Goal: Information Seeking & Learning: Find specific page/section

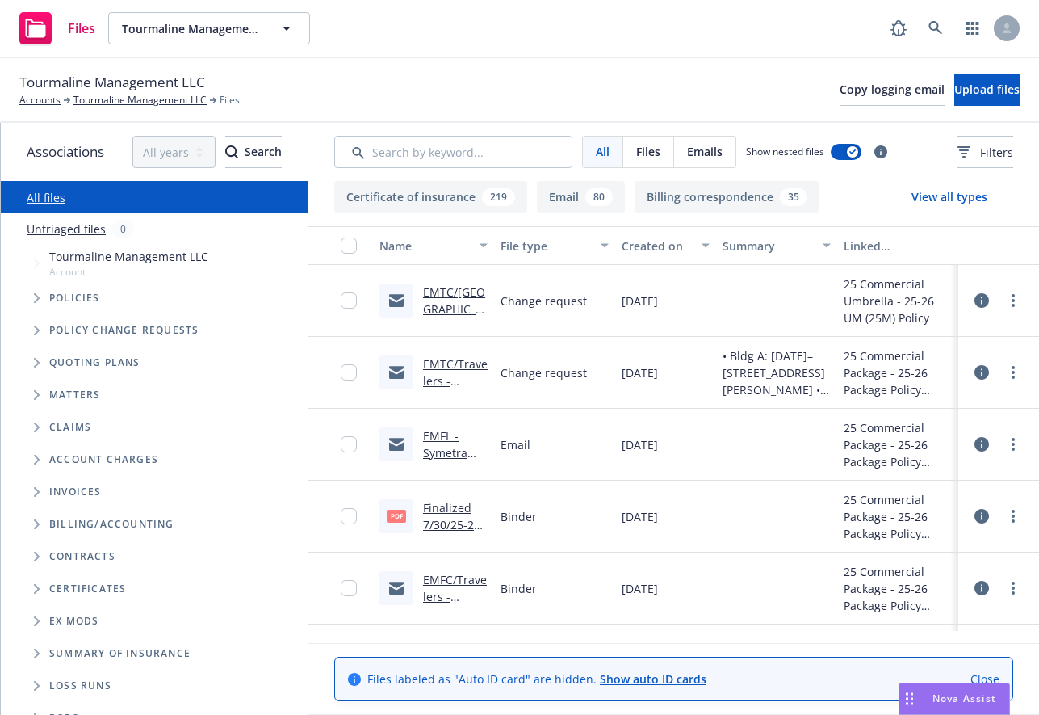
click at [34, 296] on icon "Tree Example" at bounding box center [37, 298] width 6 height 10
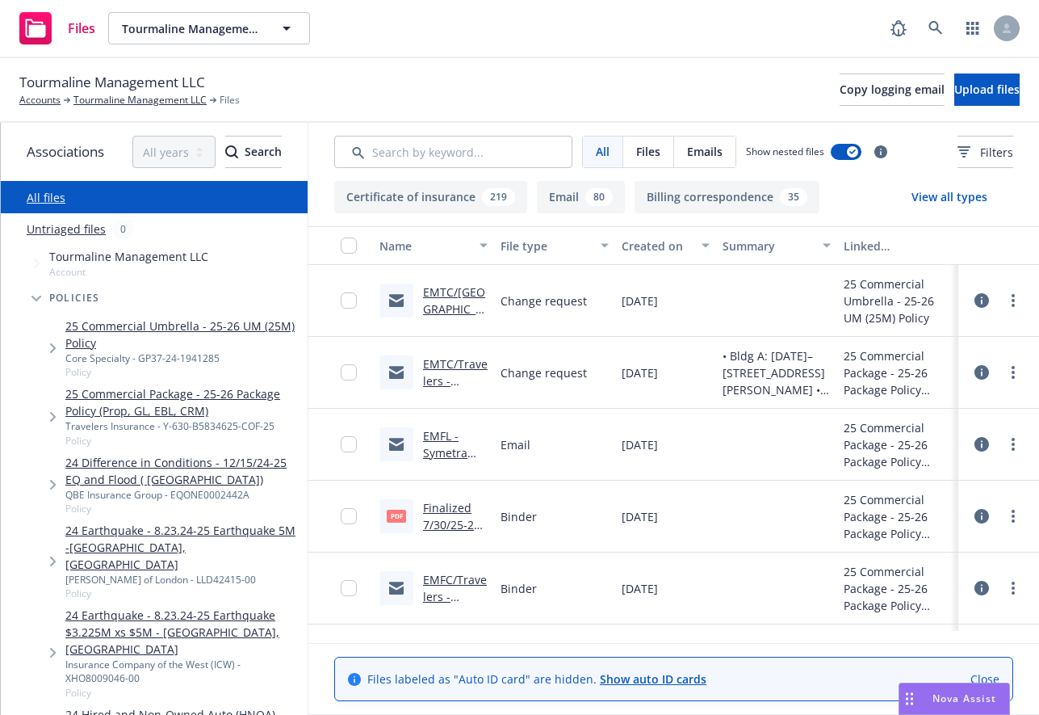
click at [54, 352] on icon "Tree Example" at bounding box center [53, 348] width 6 height 10
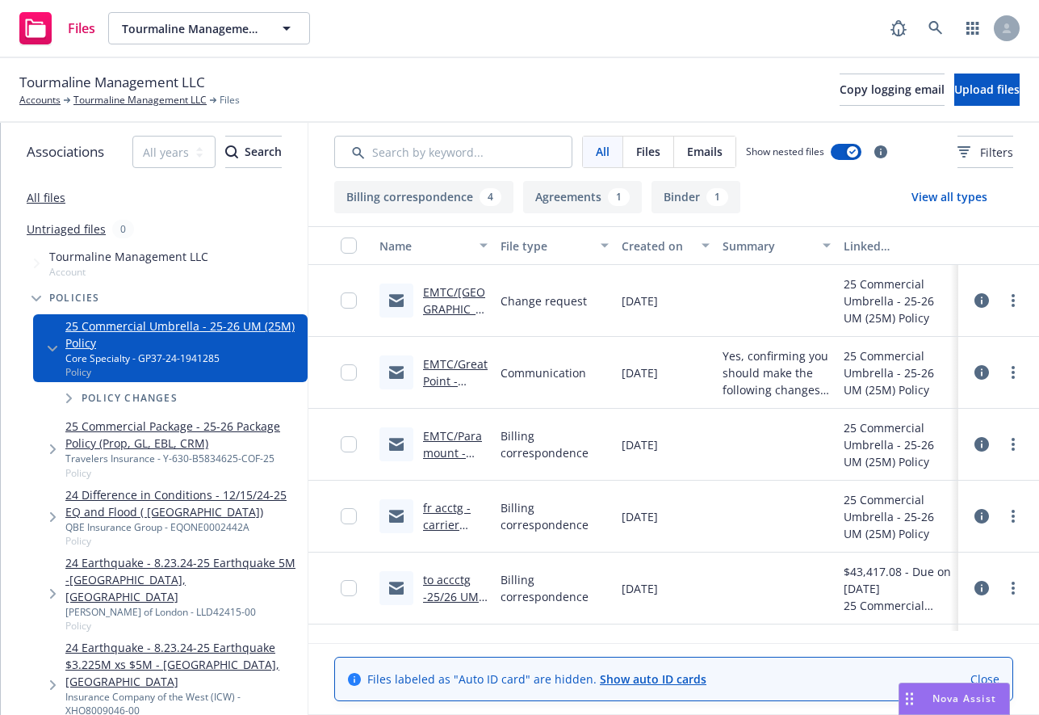
click at [70, 398] on icon "Tree Example" at bounding box center [69, 398] width 6 height 10
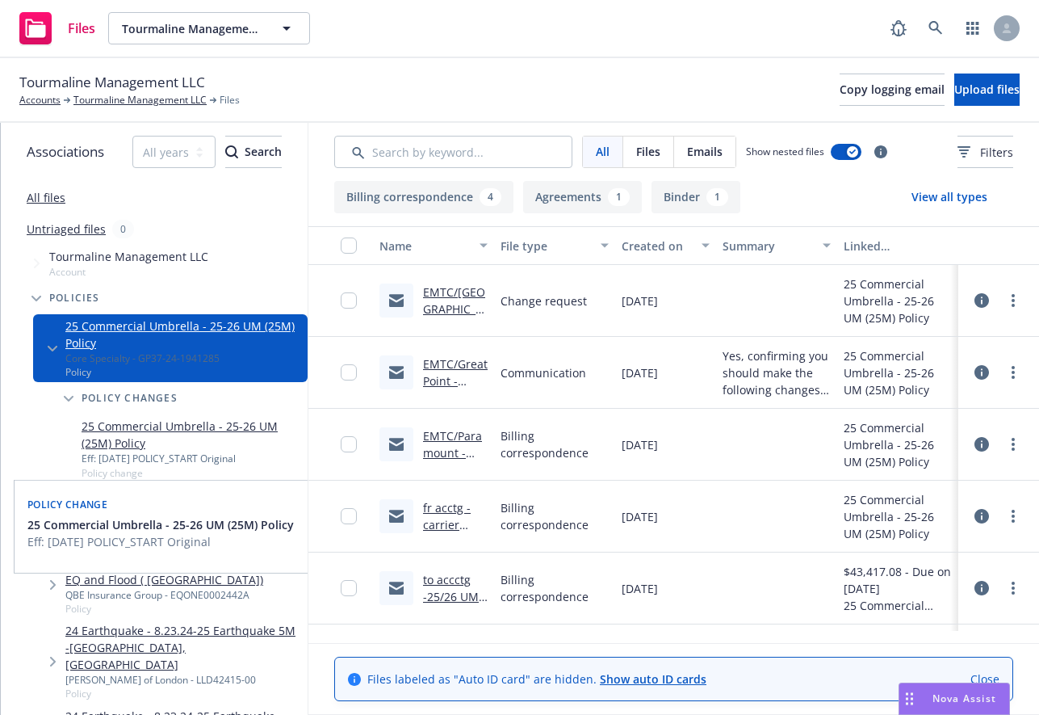
click at [100, 467] on span "Policy change" at bounding box center [192, 473] width 220 height 14
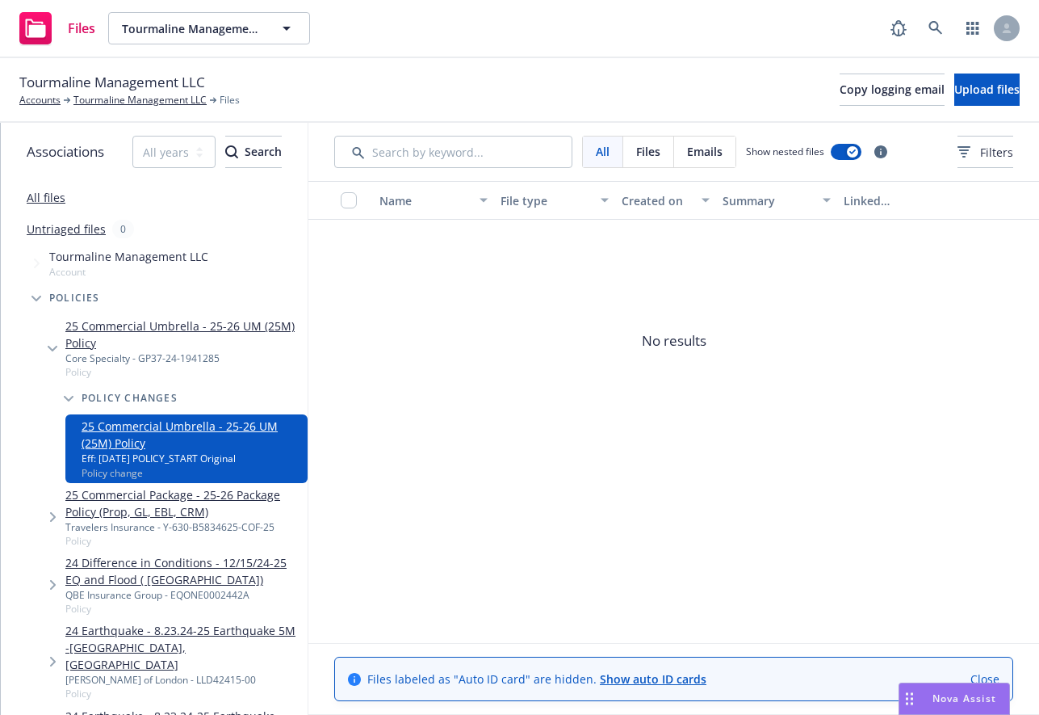
click at [160, 532] on div "Travelers Insurance - Y-630-B5834625-COF-25" at bounding box center [183, 527] width 236 height 14
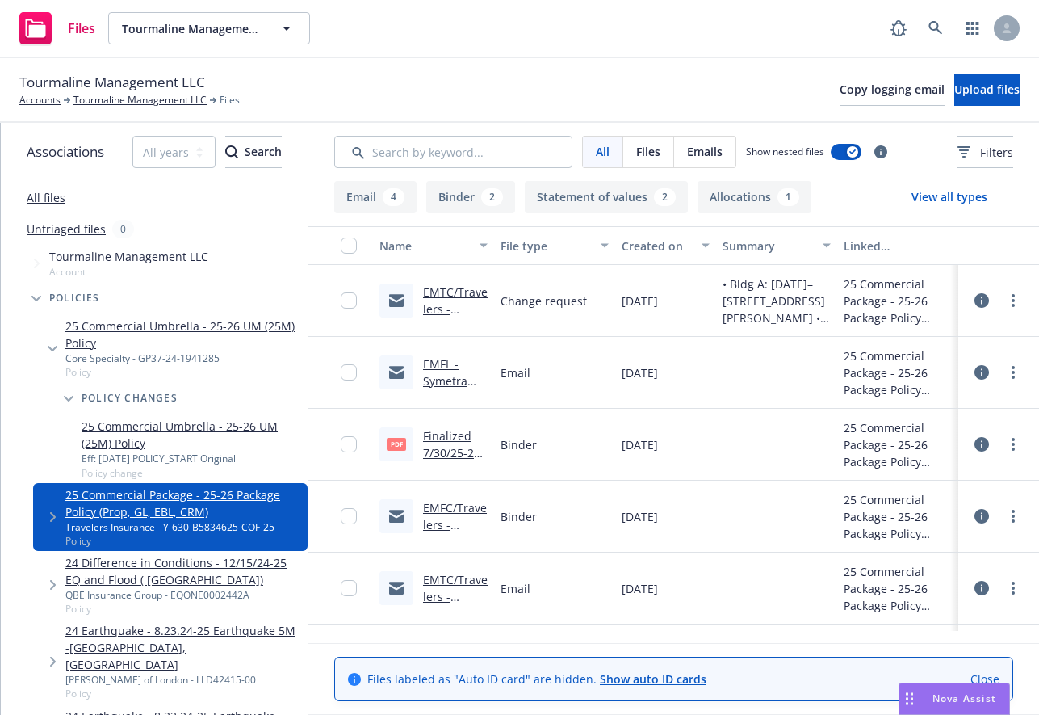
click at [50, 514] on icon "Tree Example" at bounding box center [53, 517] width 6 height 10
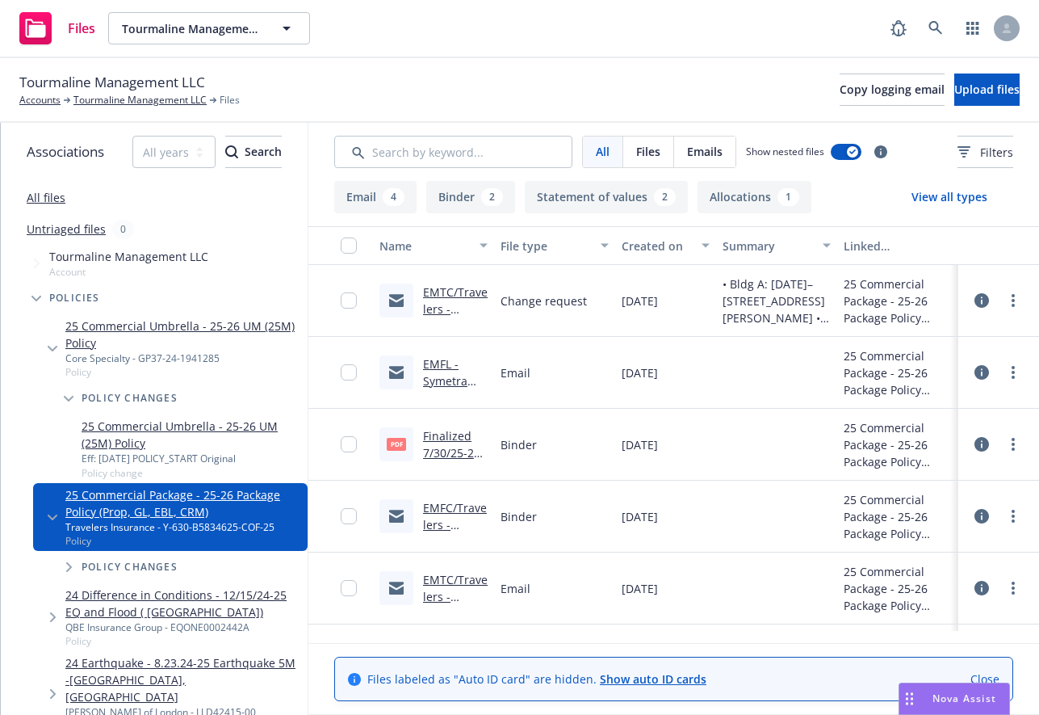
click at [100, 564] on span "Policy changes" at bounding box center [130, 567] width 96 height 10
click at [69, 564] on icon "Tree Example" at bounding box center [69, 567] width 6 height 10
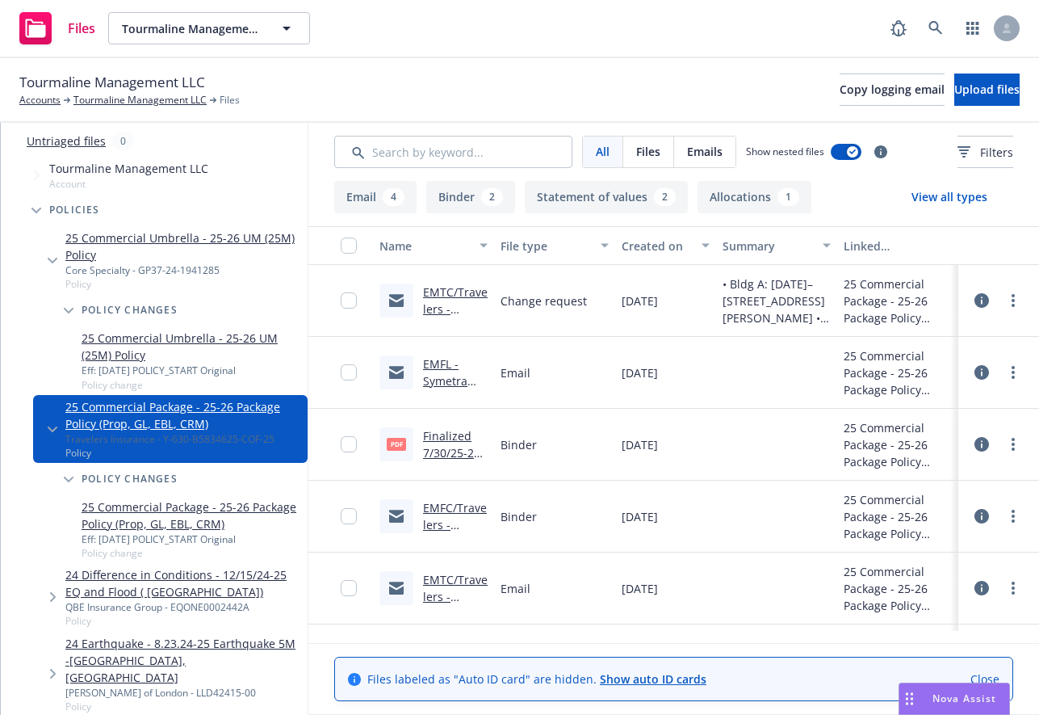
scroll to position [97, 0]
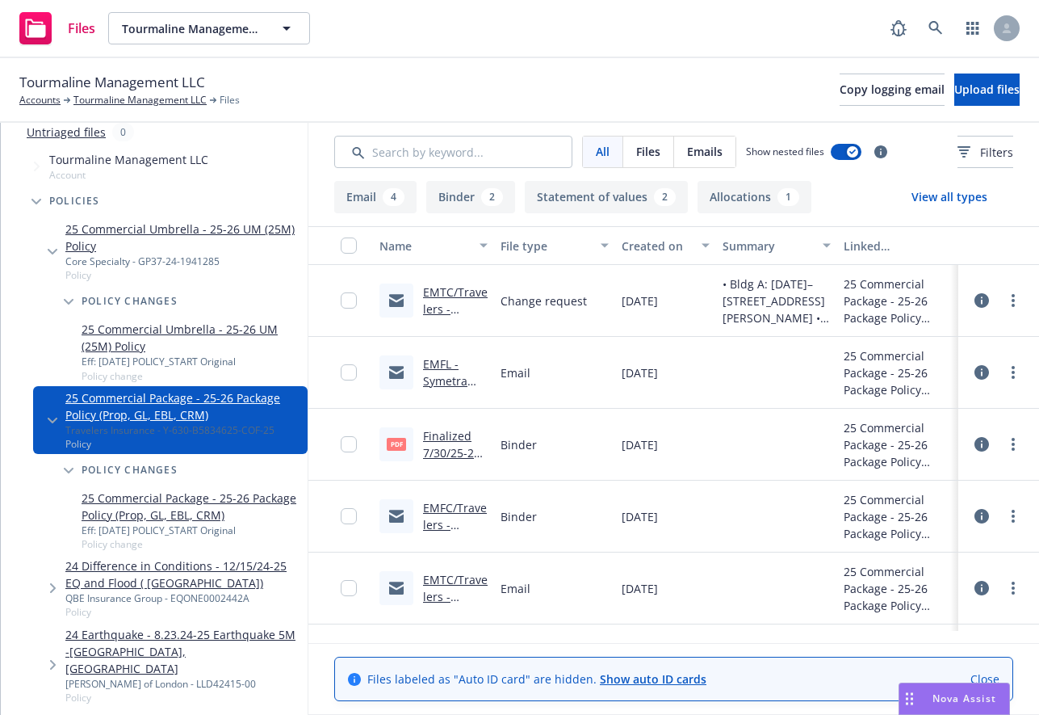
click at [132, 539] on span "Policy change" at bounding box center [192, 544] width 220 height 14
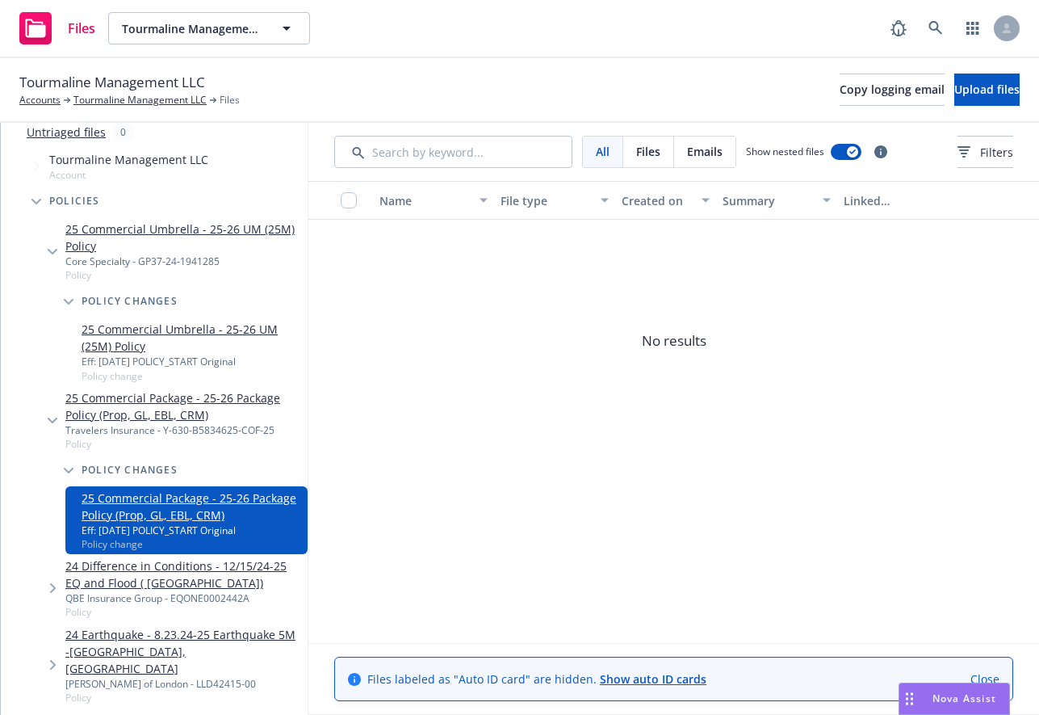
click at [36, 205] on span "Tree Example" at bounding box center [36, 201] width 26 height 26
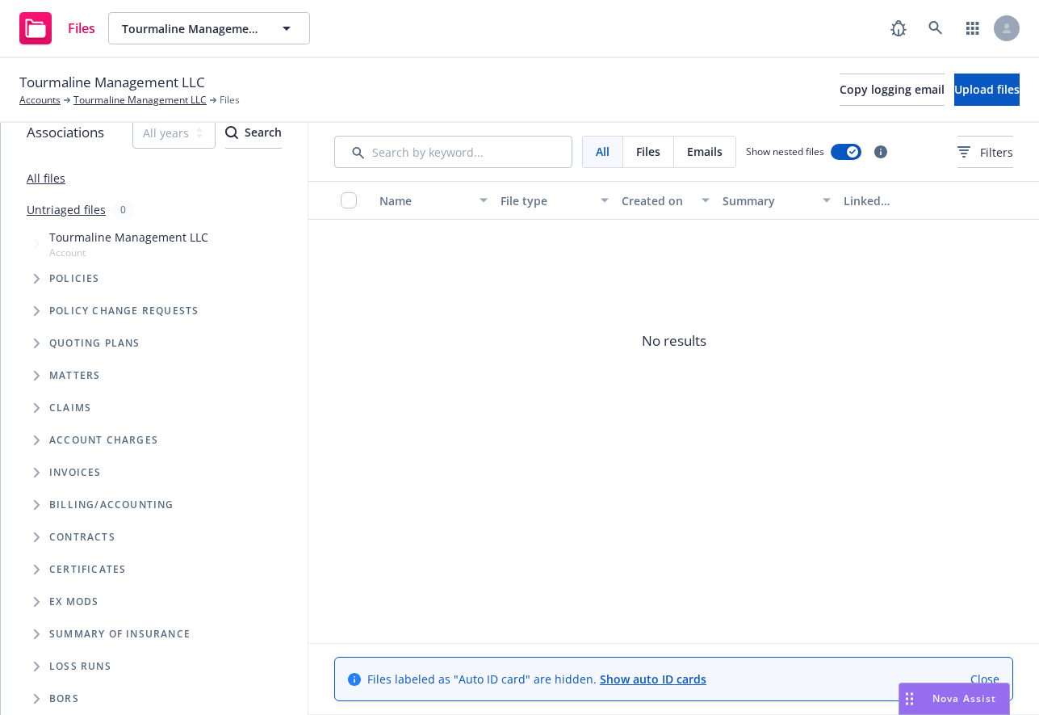
click at [36, 574] on span "Folder Tree Example" at bounding box center [36, 569] width 26 height 26
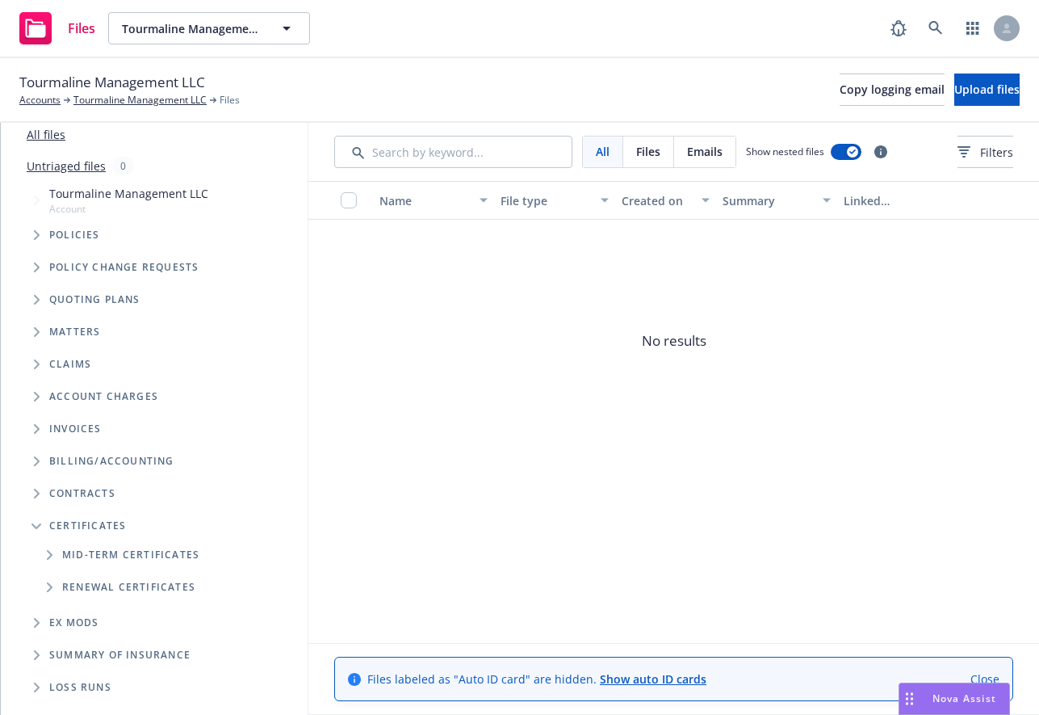
scroll to position [84, 0]
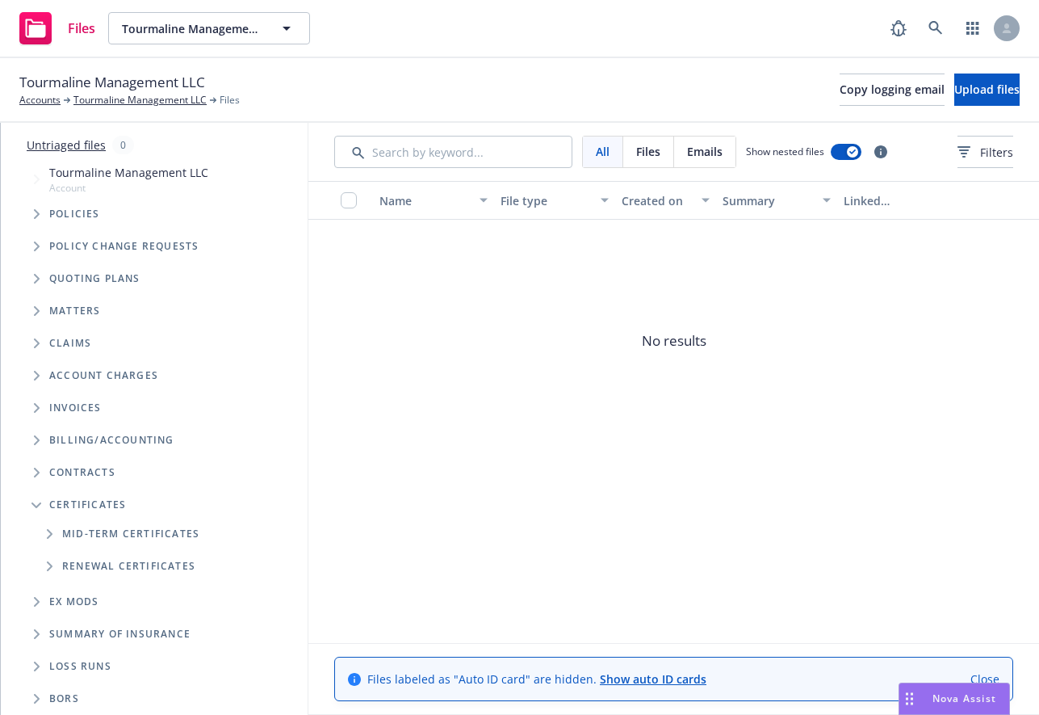
click at [52, 566] on icon "Folder Tree Example" at bounding box center [50, 566] width 6 height 10
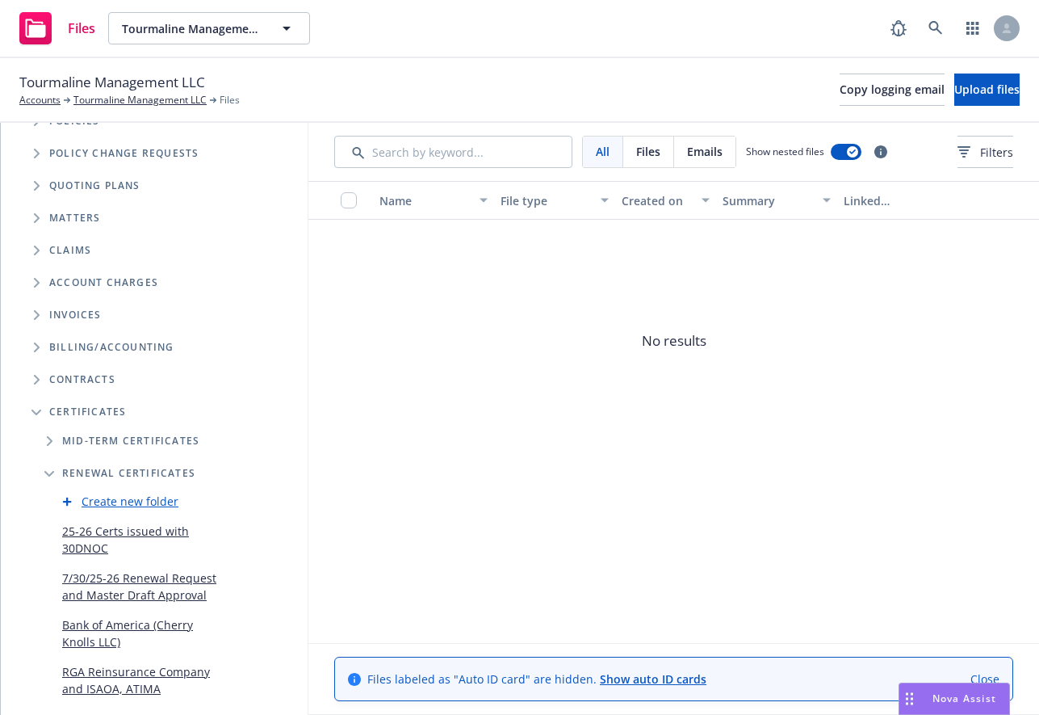
scroll to position [216, 0]
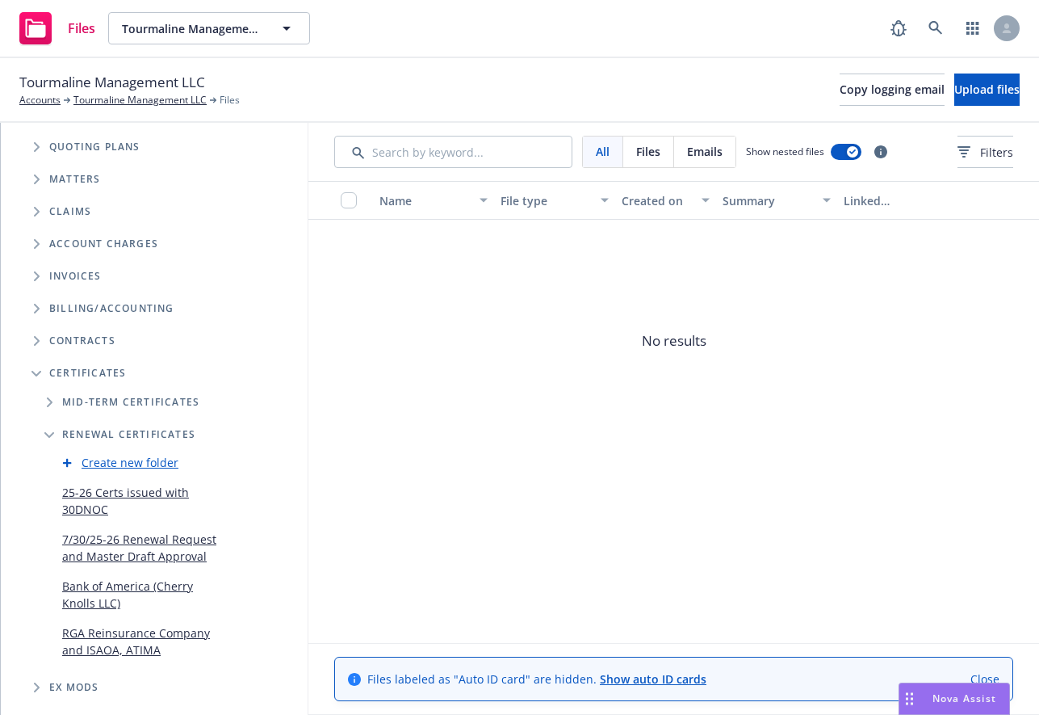
click at [200, 536] on link "7/30/25-26 Renewal Request and Master Draft Approval" at bounding box center [143, 548] width 162 height 34
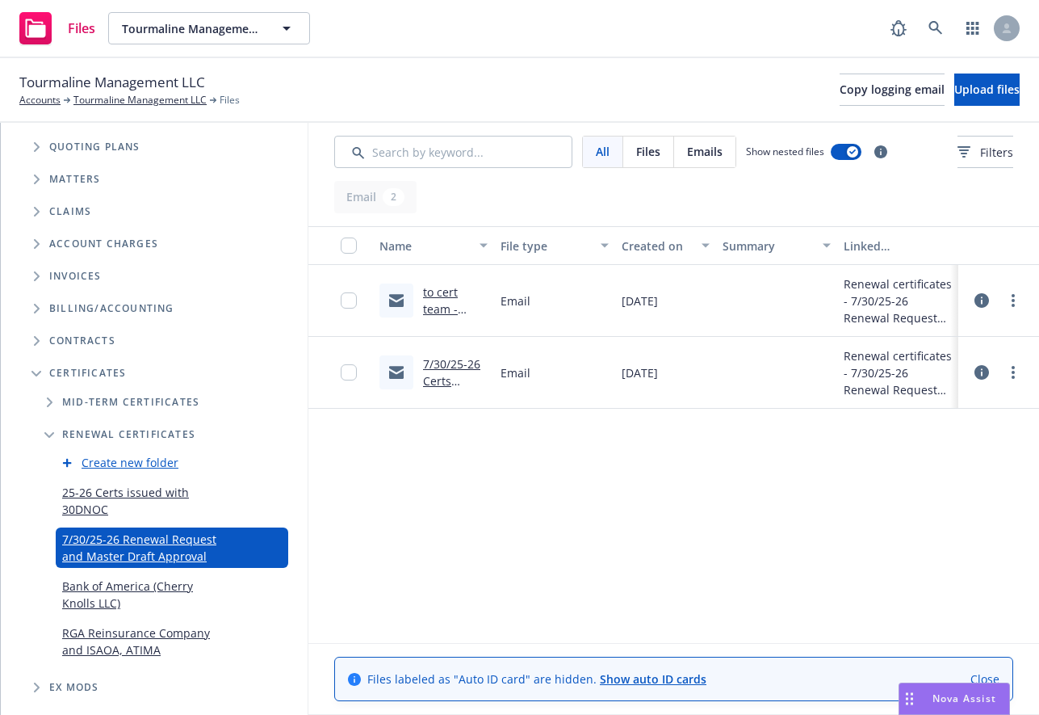
click at [211, 497] on link "25-26 Certs issued with 30DNOC" at bounding box center [143, 501] width 162 height 34
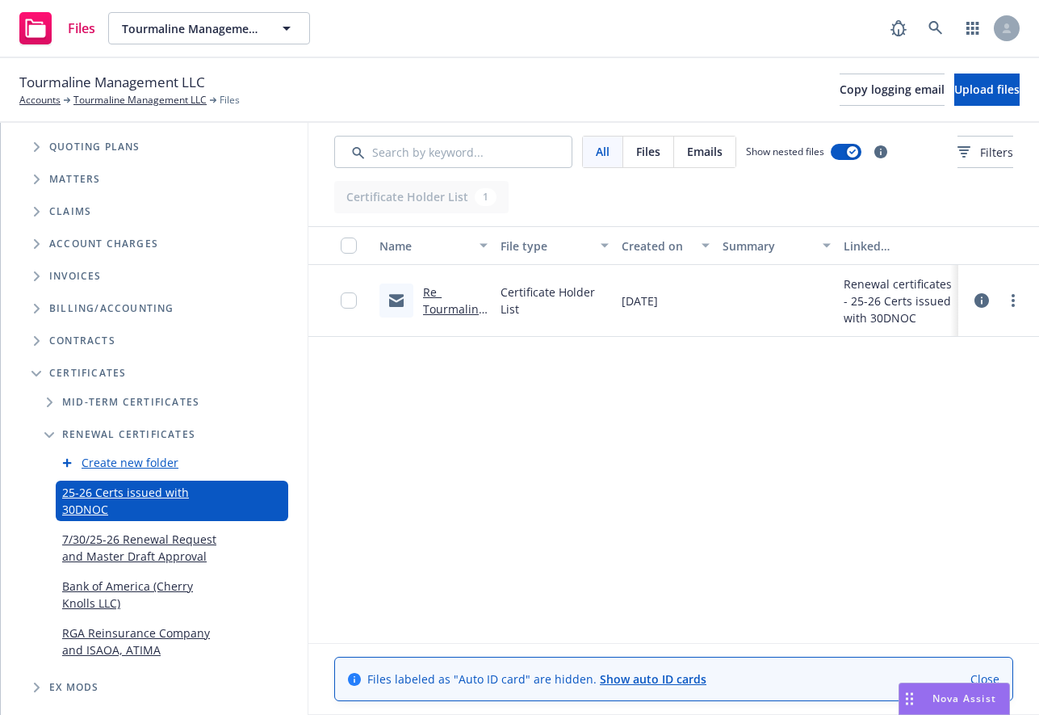
click at [47, 400] on icon "Folder Tree Example" at bounding box center [50, 402] width 6 height 10
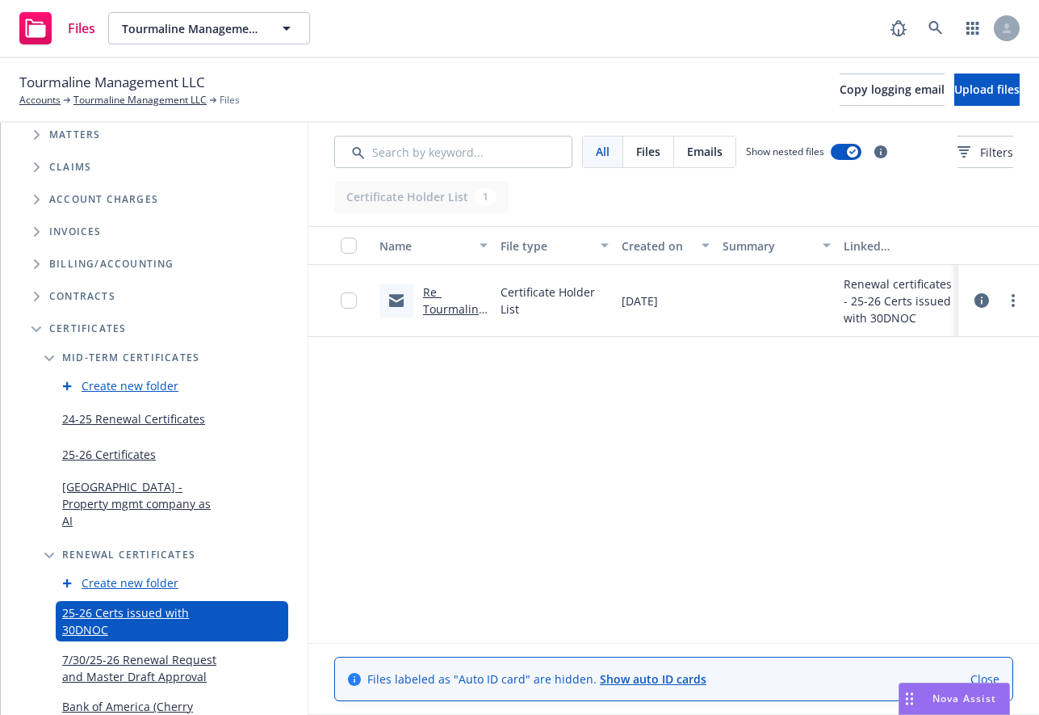
scroll to position [300, 0]
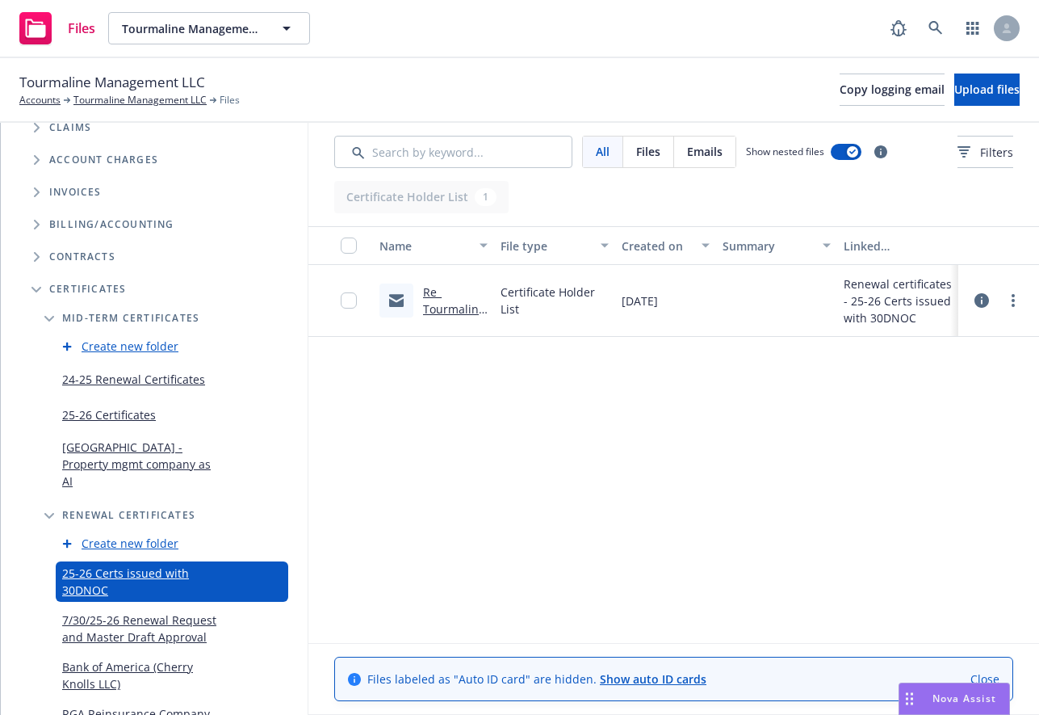
click at [209, 388] on div "24-25 Renewal Certificates" at bounding box center [172, 378] width 233 height 29
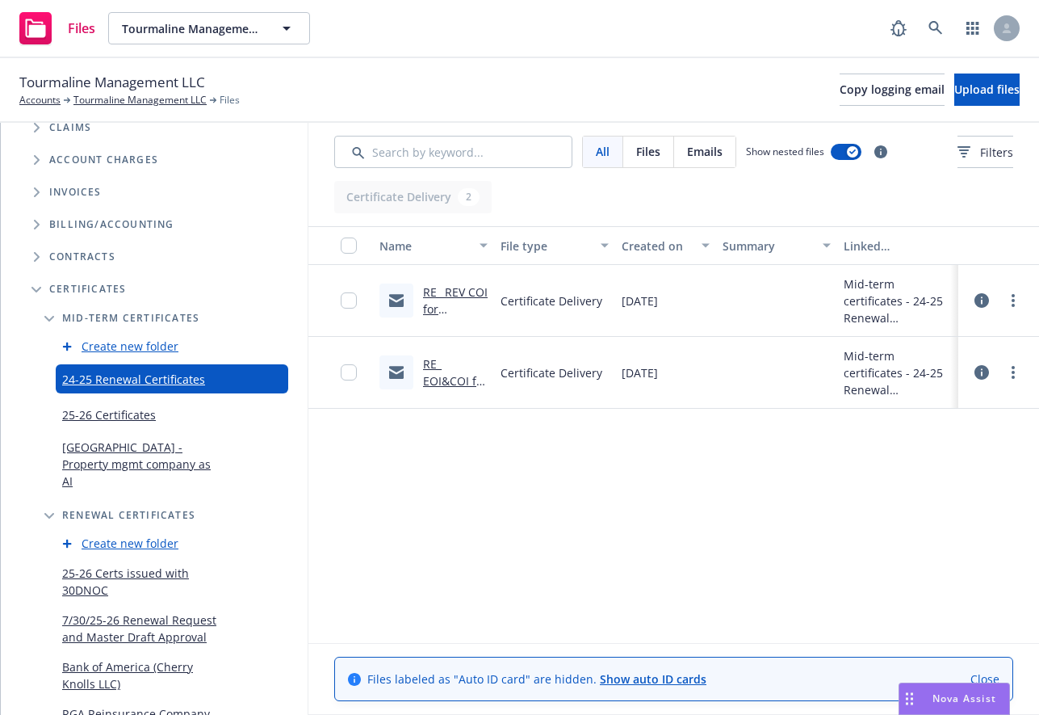
click at [39, 258] on icon "Folder Tree Example" at bounding box center [37, 257] width 6 height 10
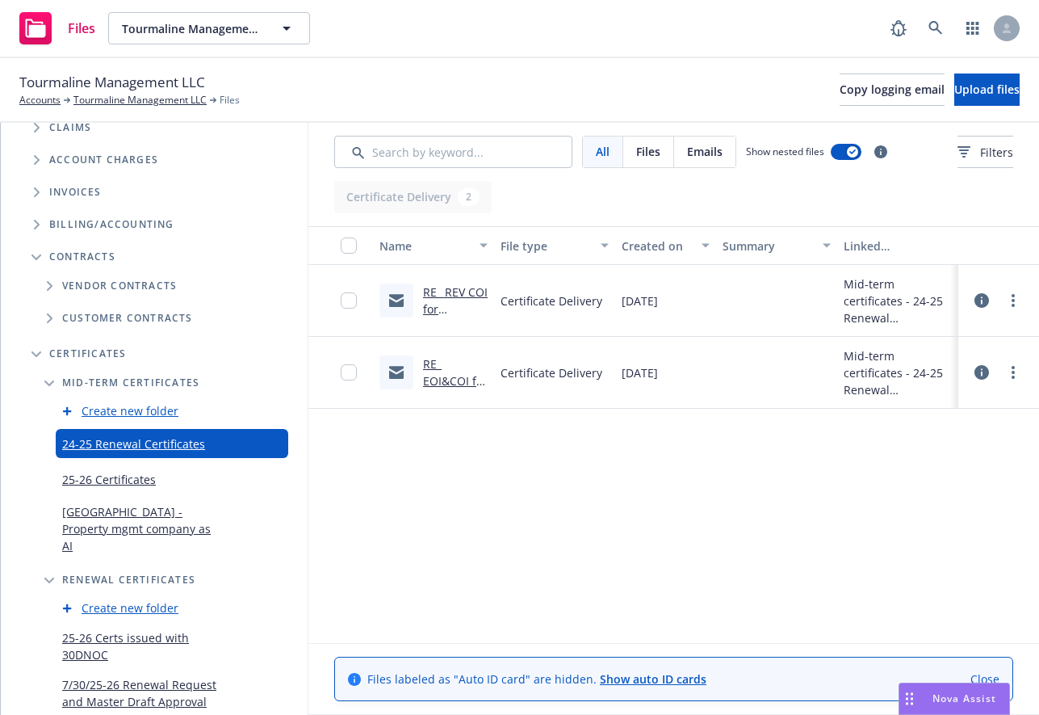
click at [47, 288] on icon "Folder Tree Example" at bounding box center [50, 286] width 6 height 10
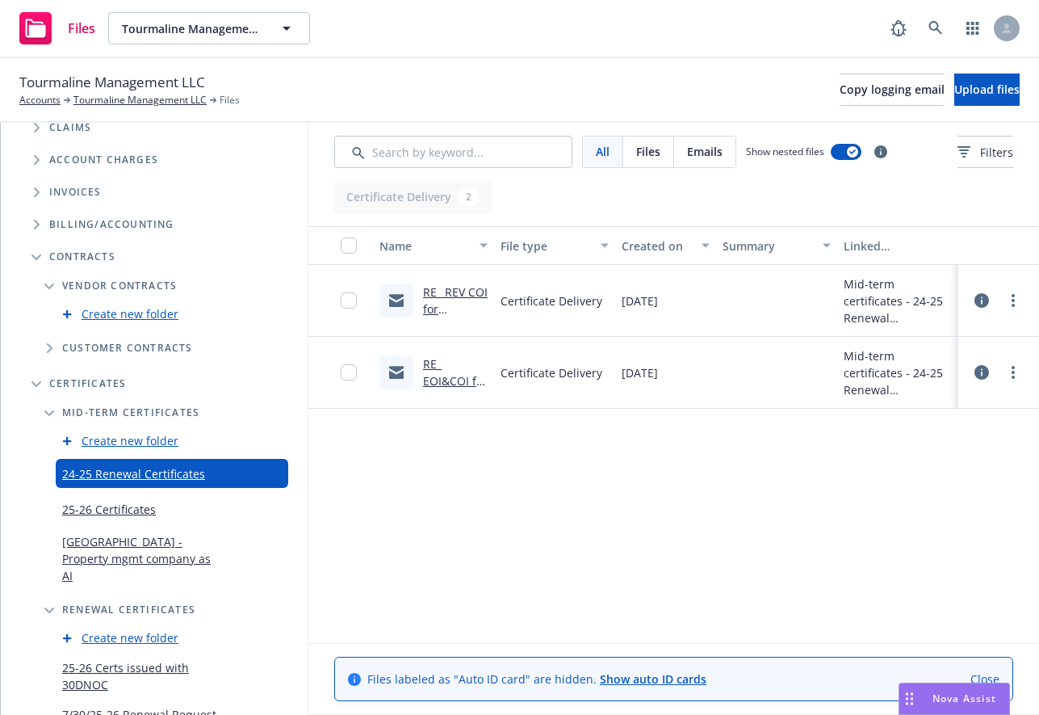
click at [51, 344] on icon "Folder Tree Example" at bounding box center [50, 348] width 6 height 10
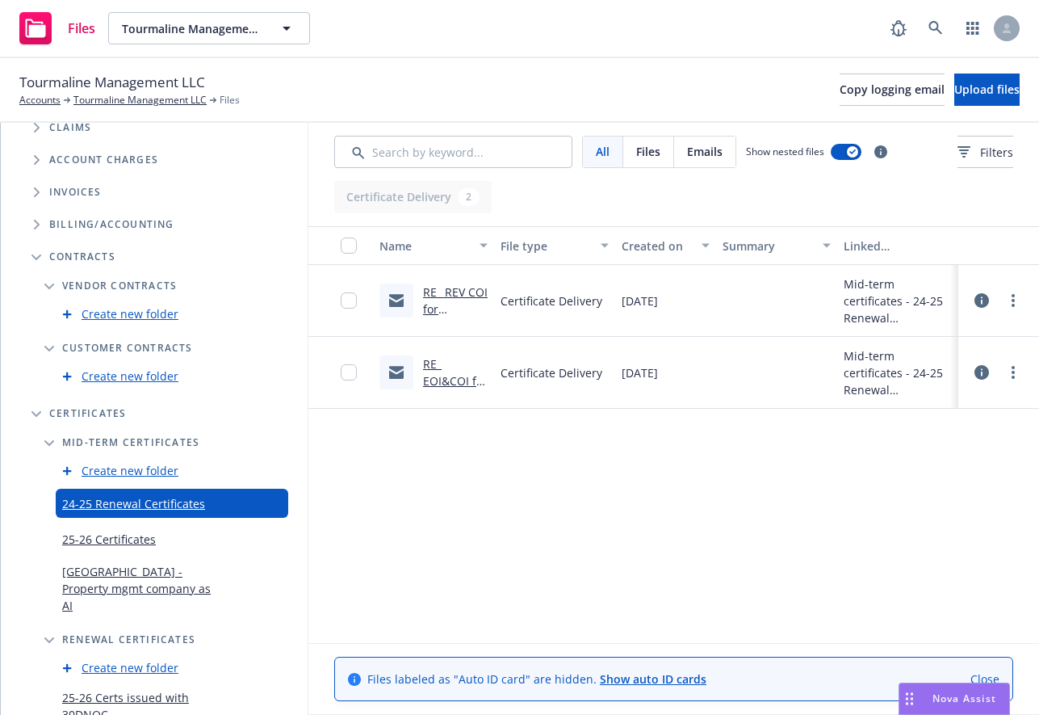
click at [37, 227] on icon "Folder Tree Example" at bounding box center [37, 225] width 6 height 10
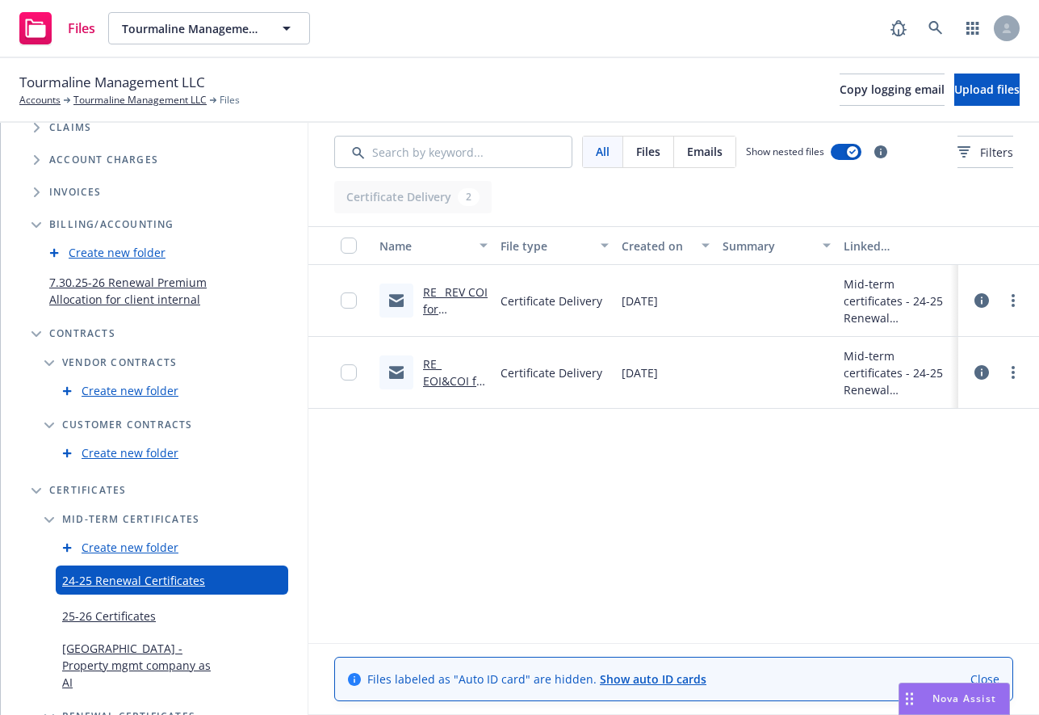
click at [208, 298] on link "7.30.25-26 Renewal Premium Allocation for client internal" at bounding box center [139, 291] width 181 height 34
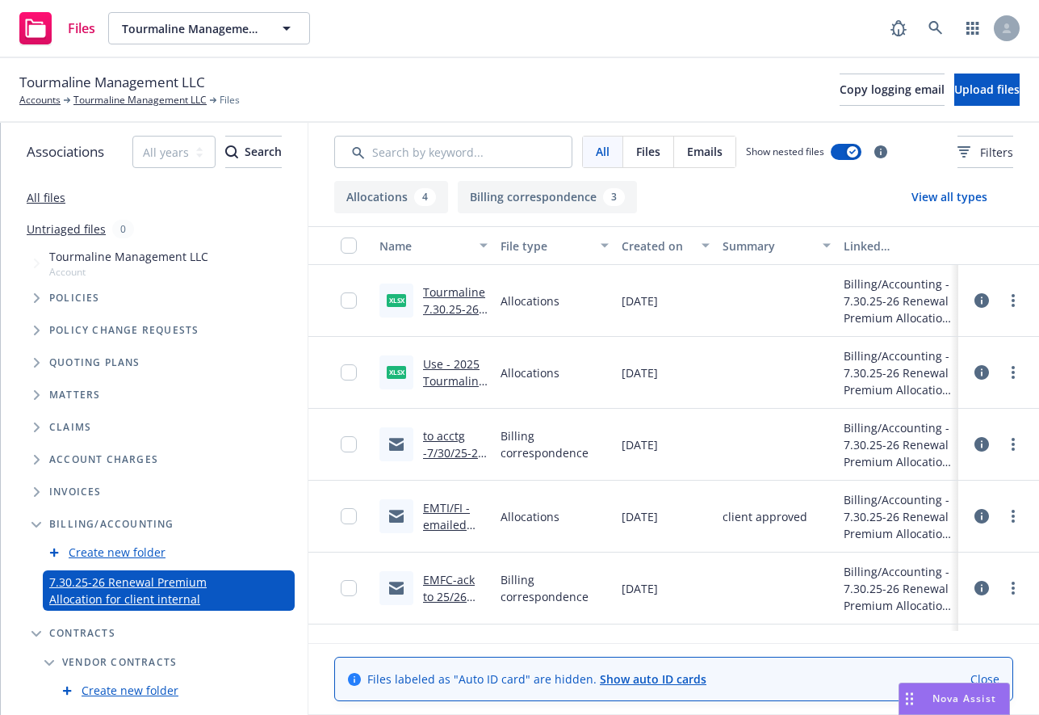
click at [34, 300] on icon "Tree Example" at bounding box center [37, 298] width 6 height 10
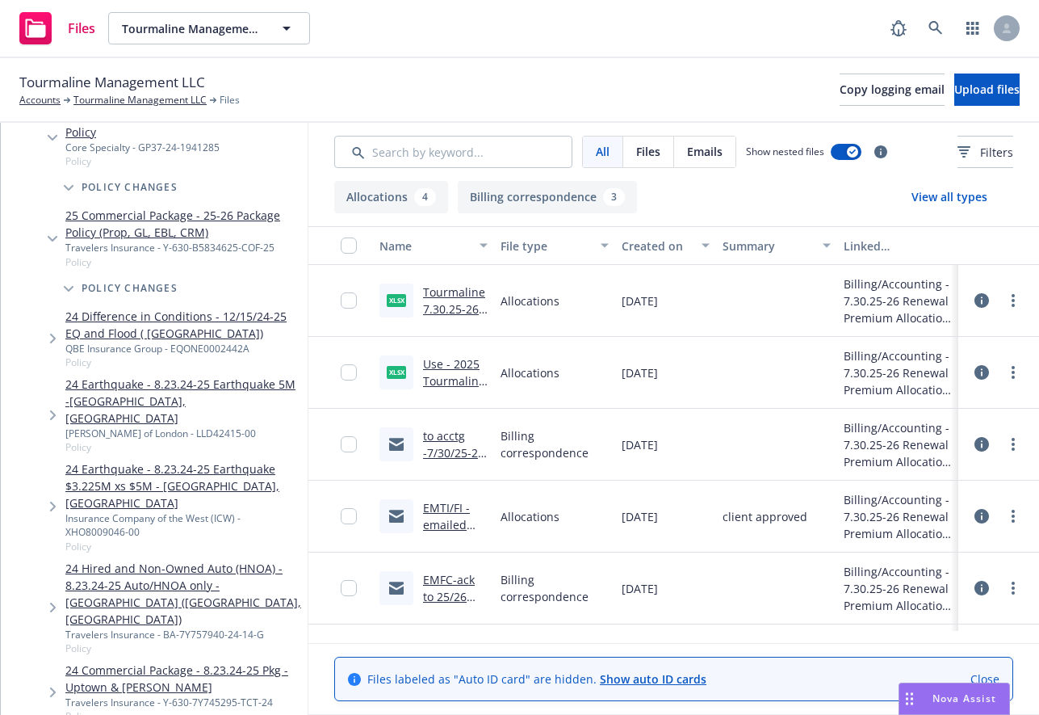
scroll to position [212, 0]
click at [50, 237] on icon "Tree Example" at bounding box center [53, 237] width 10 height 6
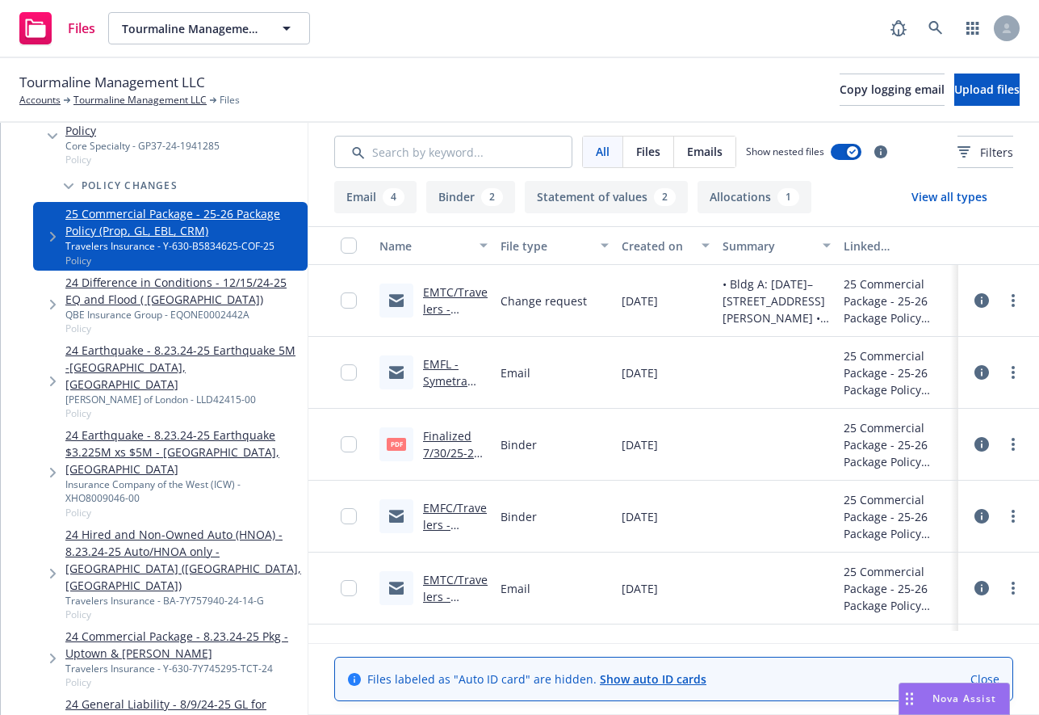
click at [50, 237] on icon "Tree Example" at bounding box center [53, 237] width 6 height 10
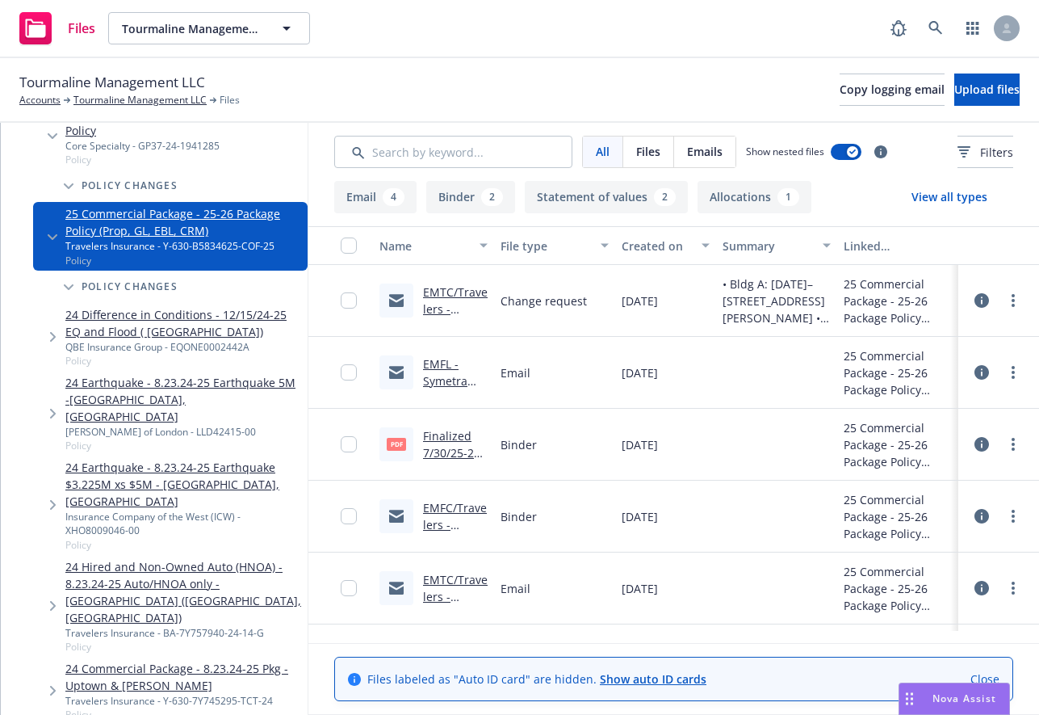
click at [69, 287] on icon "Tree Example" at bounding box center [69, 287] width 10 height 6
click at [69, 287] on icon "Tree Example" at bounding box center [69, 287] width 6 height 10
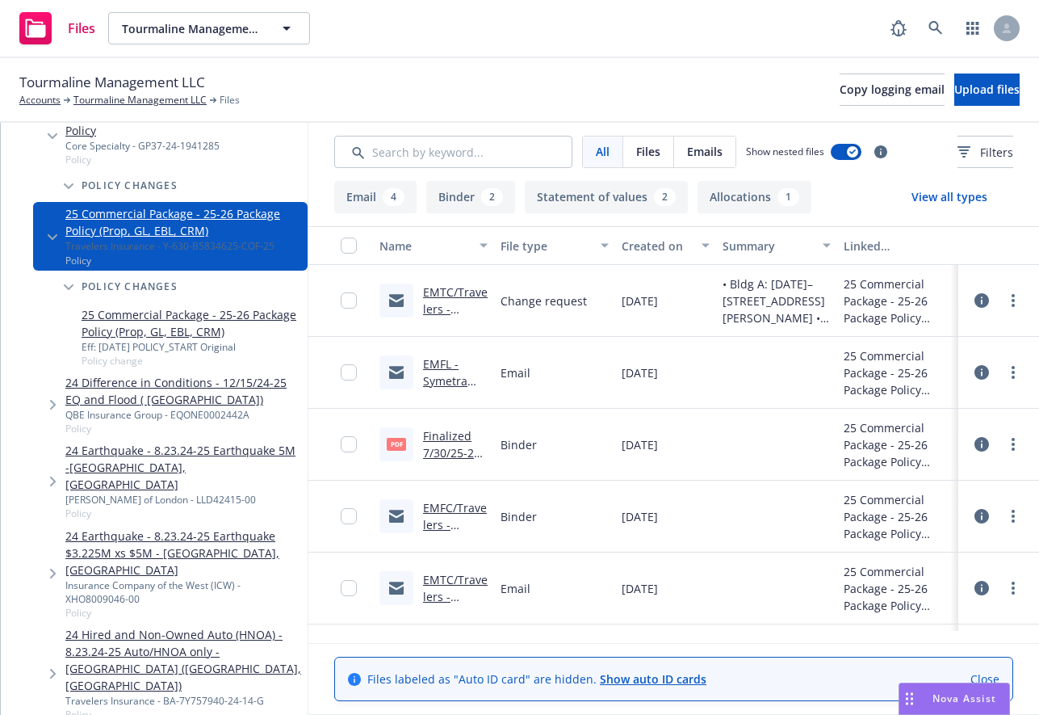
click at [69, 339] on div "25 Commercial Package - 25-26 Package Policy (Prop, GL, EBL, CRM) Eff: [DATE] P…" at bounding box center [186, 337] width 242 height 68
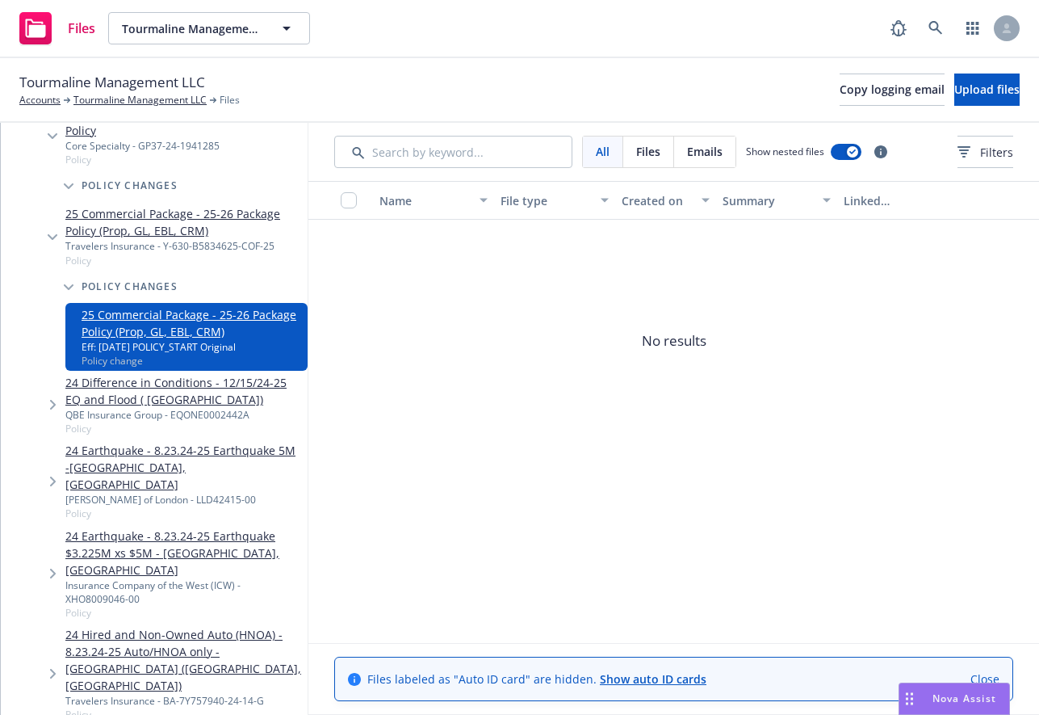
click at [122, 285] on span "Policy changes" at bounding box center [130, 287] width 96 height 10
click at [103, 250] on div "Travelers Insurance - Y-630-B5834625-COF-25" at bounding box center [183, 246] width 236 height 14
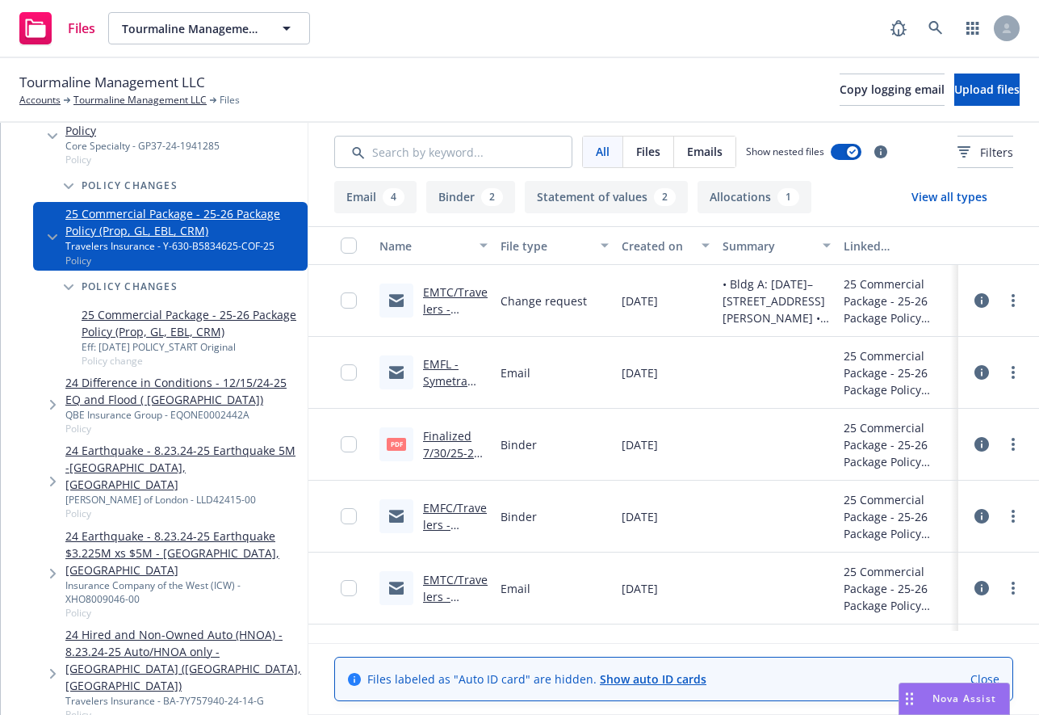
click at [180, 183] on div "Policy changes" at bounding box center [178, 186] width 258 height 32
click at [184, 150] on div "Core Specialty - GP37-24-1941285" at bounding box center [183, 146] width 236 height 14
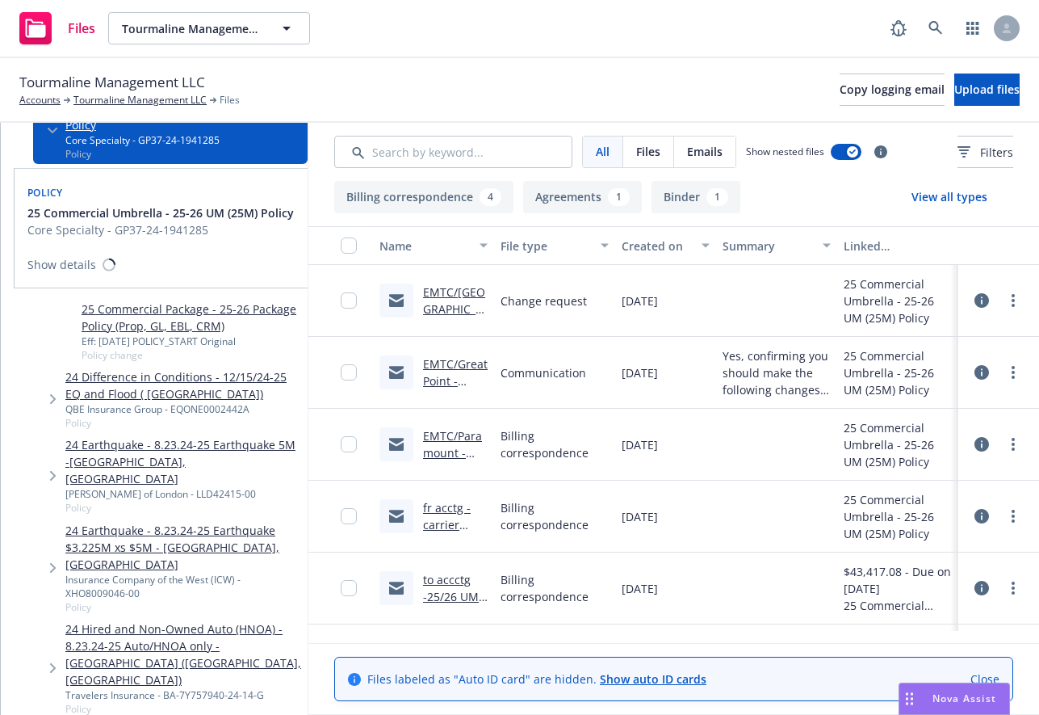
scroll to position [237, 0]
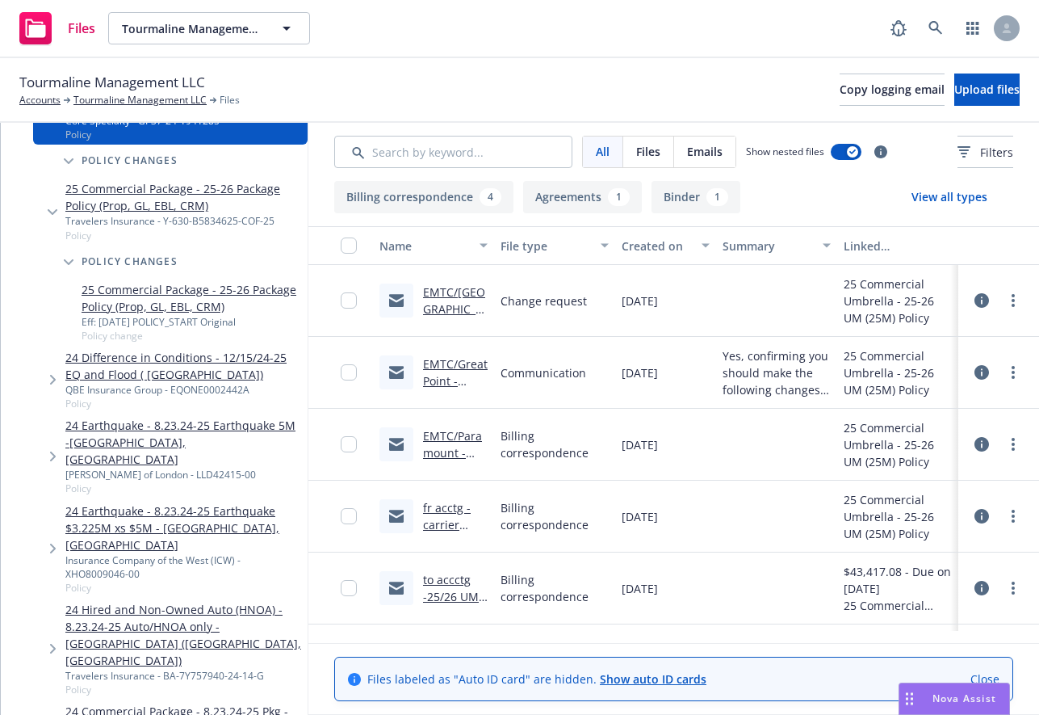
click at [52, 451] on icon "Tree Example" at bounding box center [53, 456] width 6 height 10
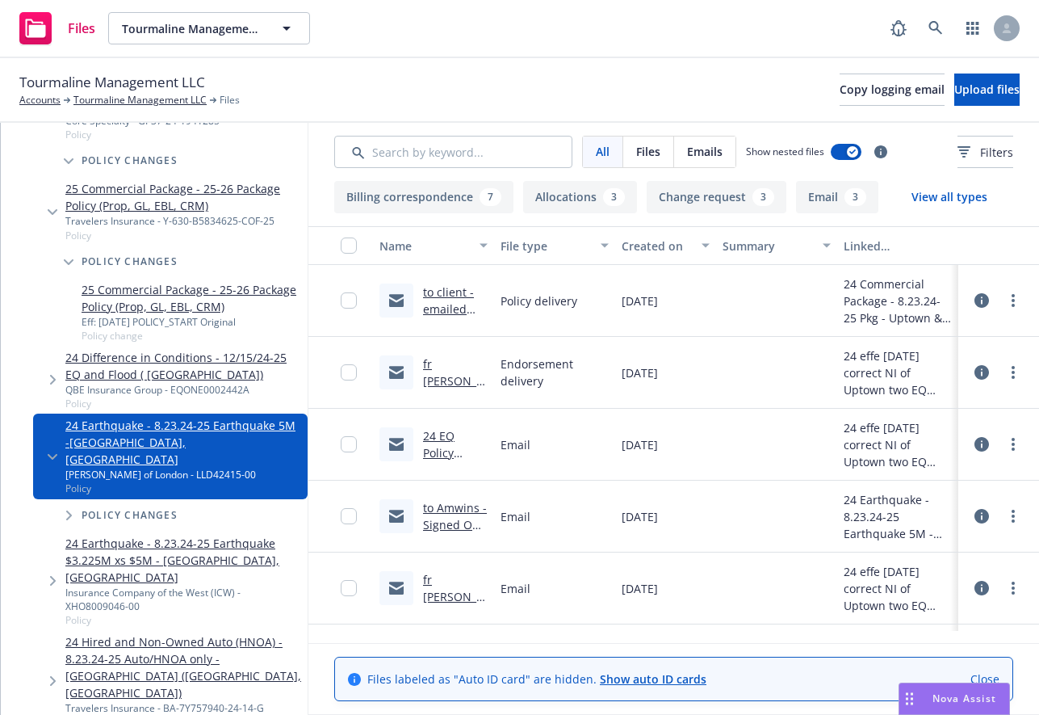
click at [66, 510] on icon "Tree Example" at bounding box center [69, 515] width 6 height 10
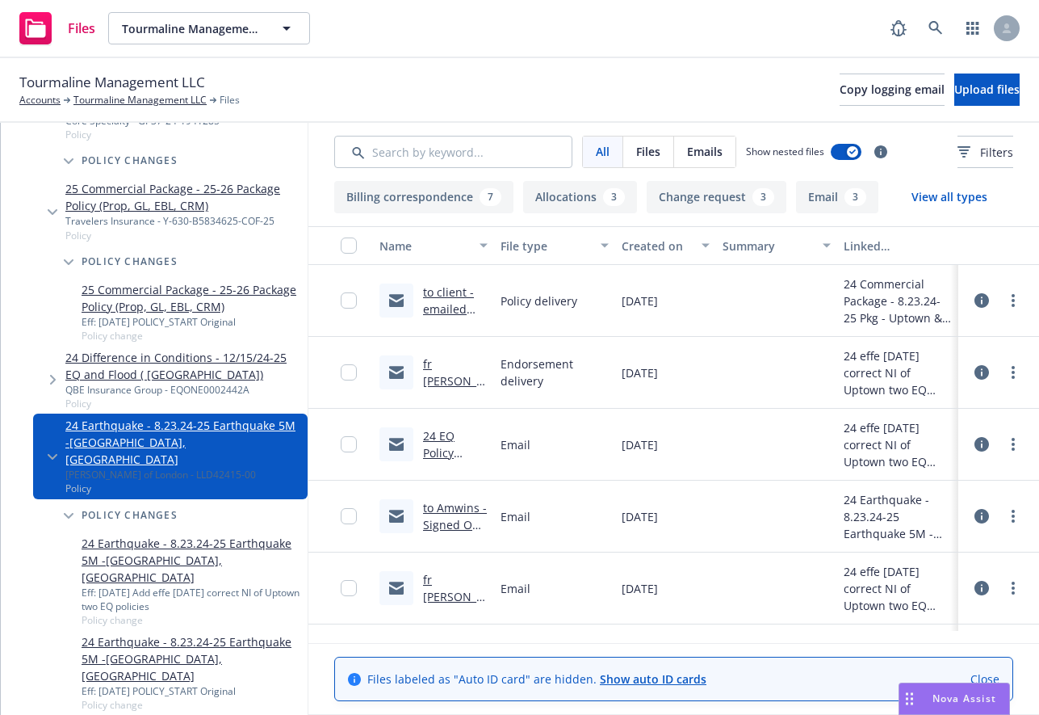
click at [214, 585] on div "Eff: [DATE] Add effe [DATE] correct NI of Uptown two EQ policies" at bounding box center [192, 598] width 220 height 27
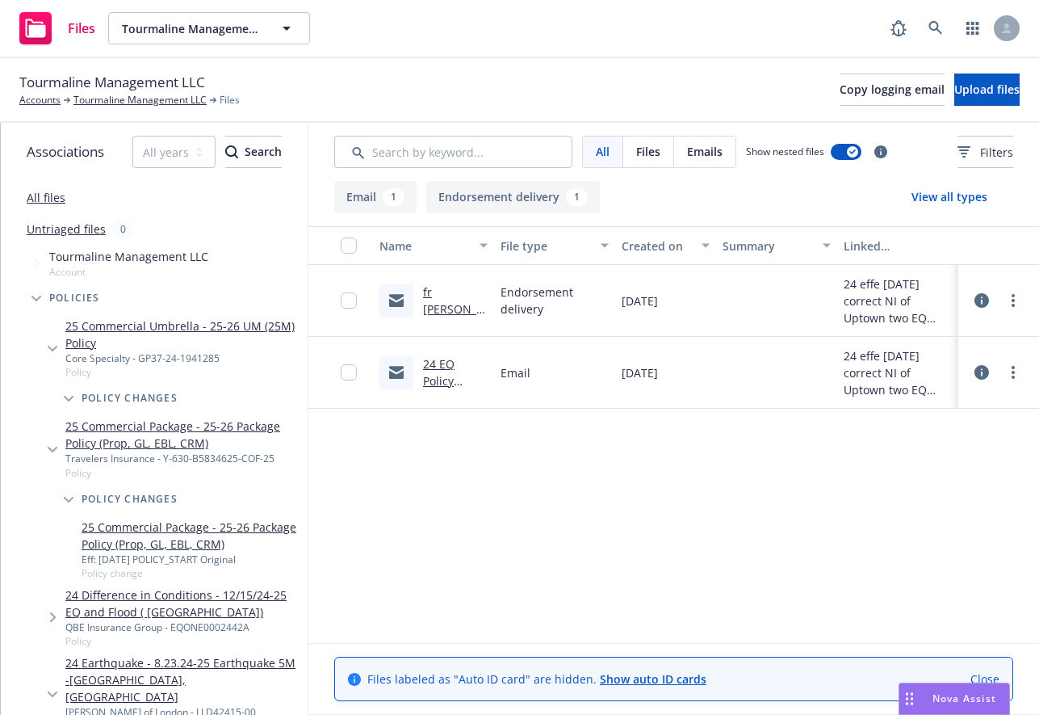
click at [31, 300] on icon "Tree Example" at bounding box center [36, 299] width 10 height 6
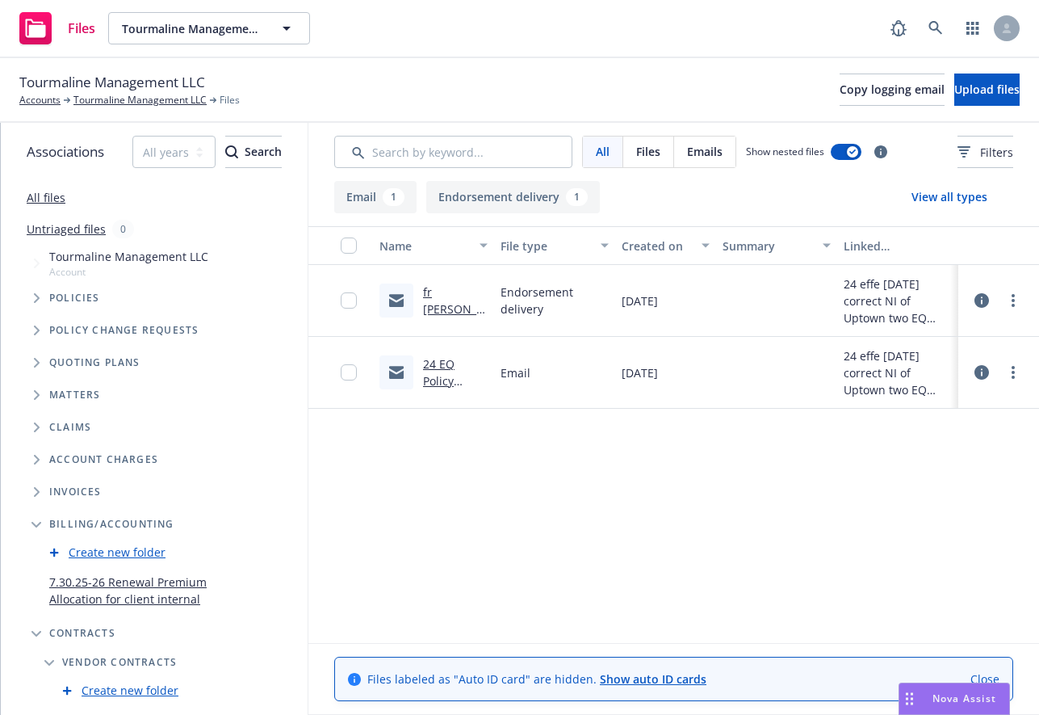
click at [36, 355] on span "Tree Example" at bounding box center [36, 363] width 26 height 26
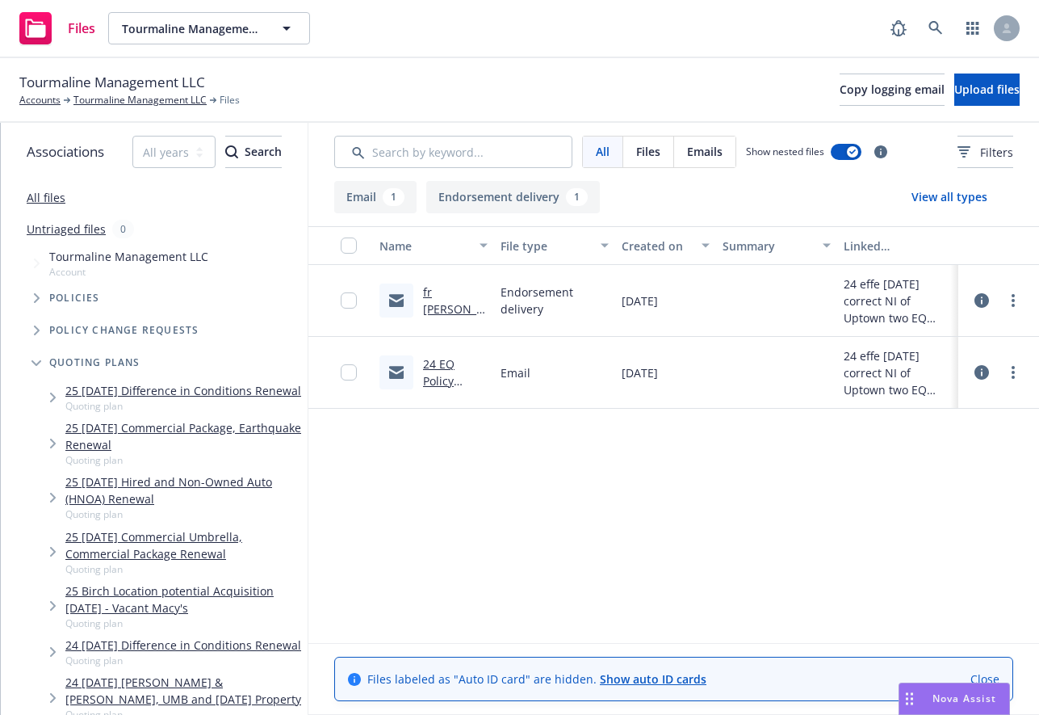
click at [52, 402] on icon "Tree Example" at bounding box center [53, 397] width 6 height 10
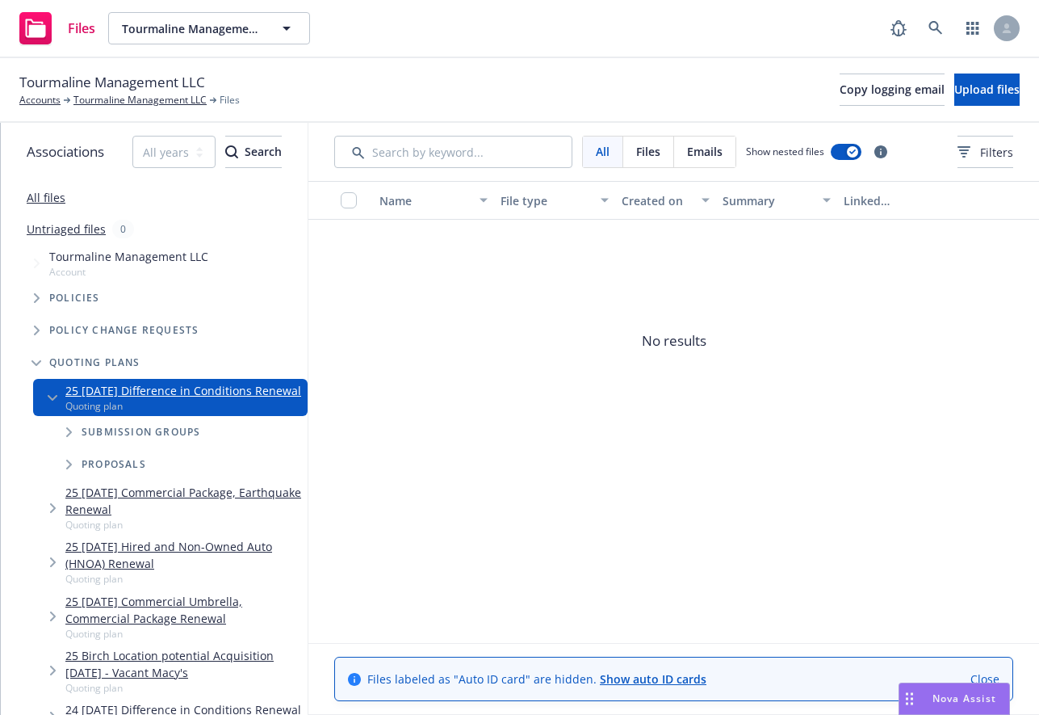
click at [68, 445] on span "Tree Example" at bounding box center [69, 432] width 26 height 26
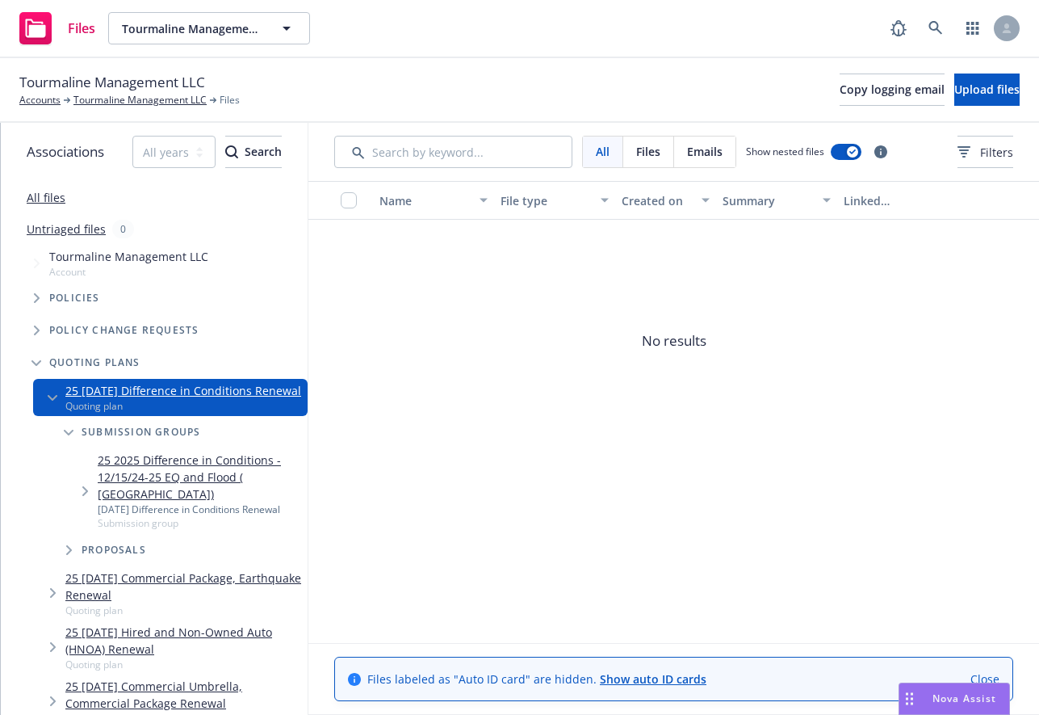
click at [82, 496] on icon "Tree Example" at bounding box center [85, 491] width 6 height 10
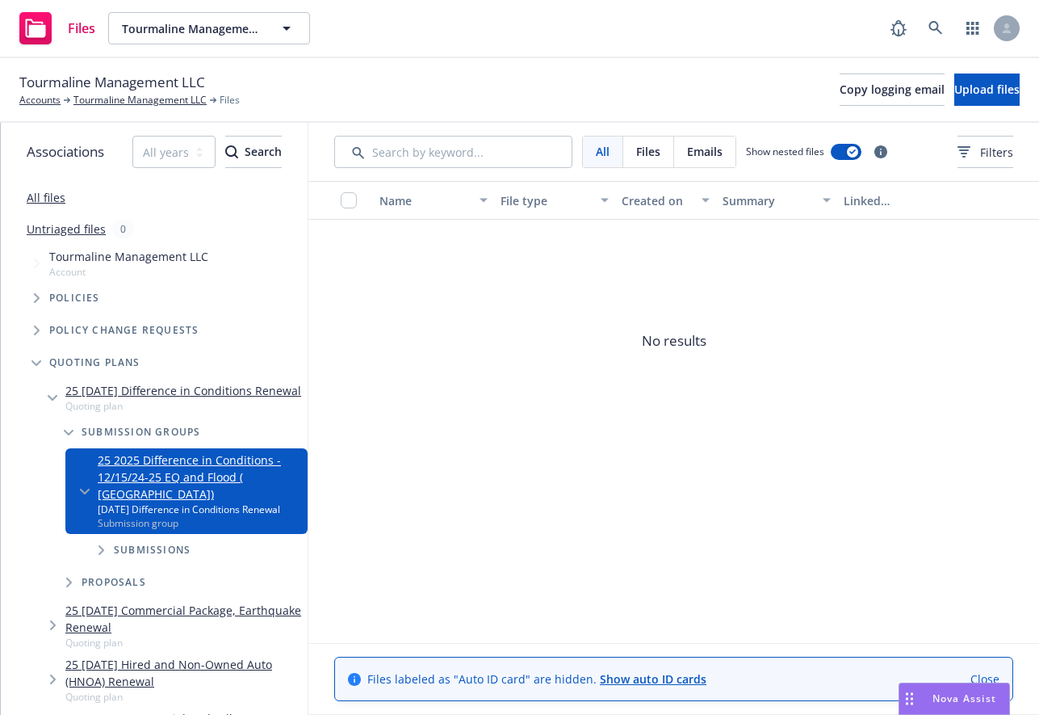
click at [33, 360] on icon "Tree Example" at bounding box center [36, 363] width 10 height 6
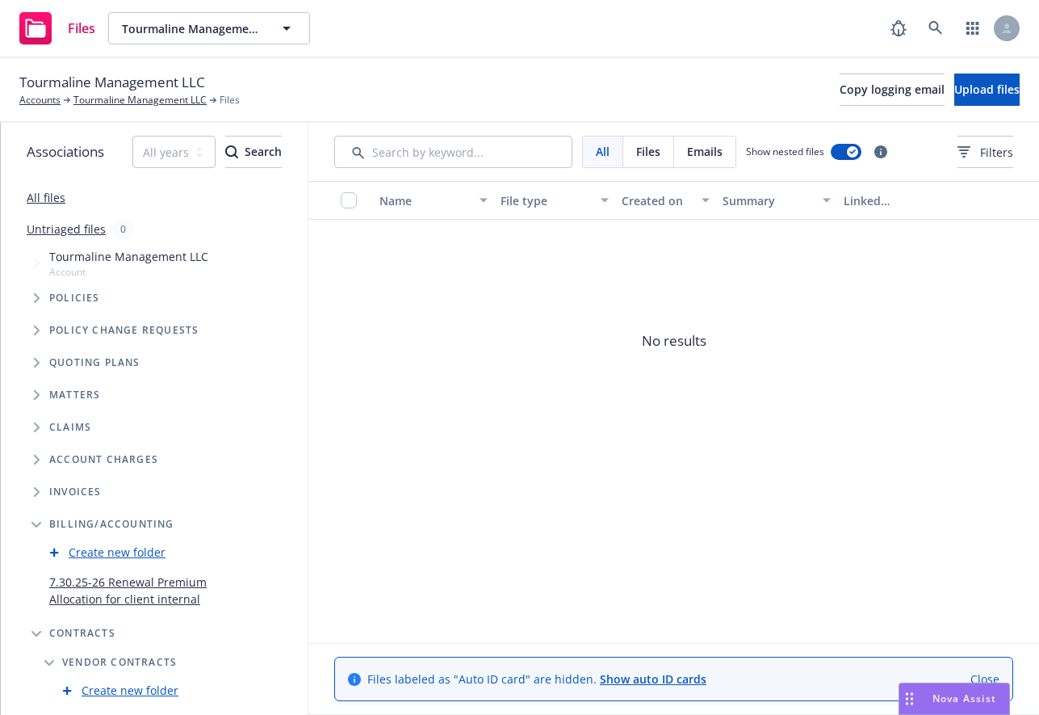
click at [36, 395] on icon "Tree Example" at bounding box center [37, 395] width 6 height 10
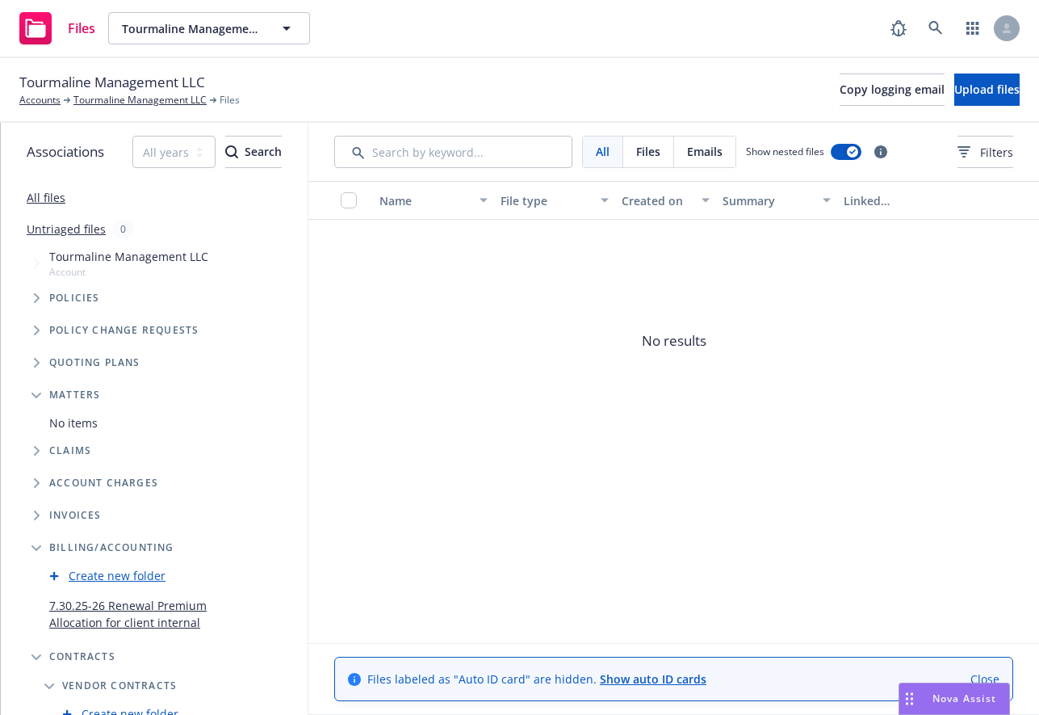
click at [34, 454] on icon "Tree Example" at bounding box center [37, 451] width 6 height 10
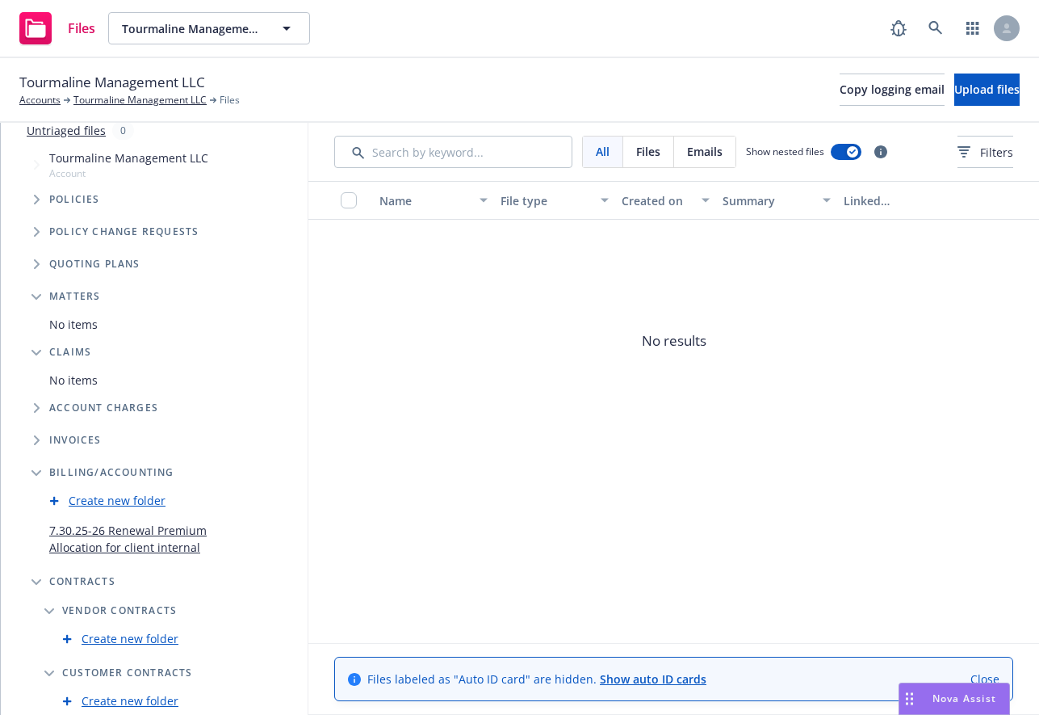
scroll to position [99, 0]
click at [39, 403] on icon "Tree Example" at bounding box center [37, 407] width 6 height 10
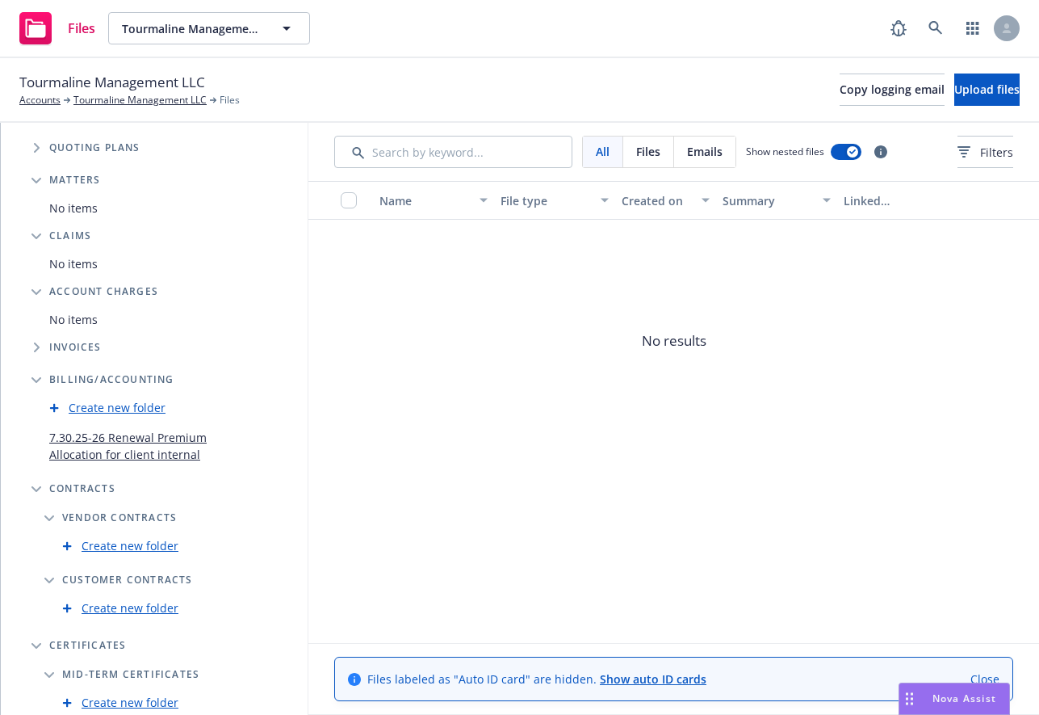
scroll to position [230, 0]
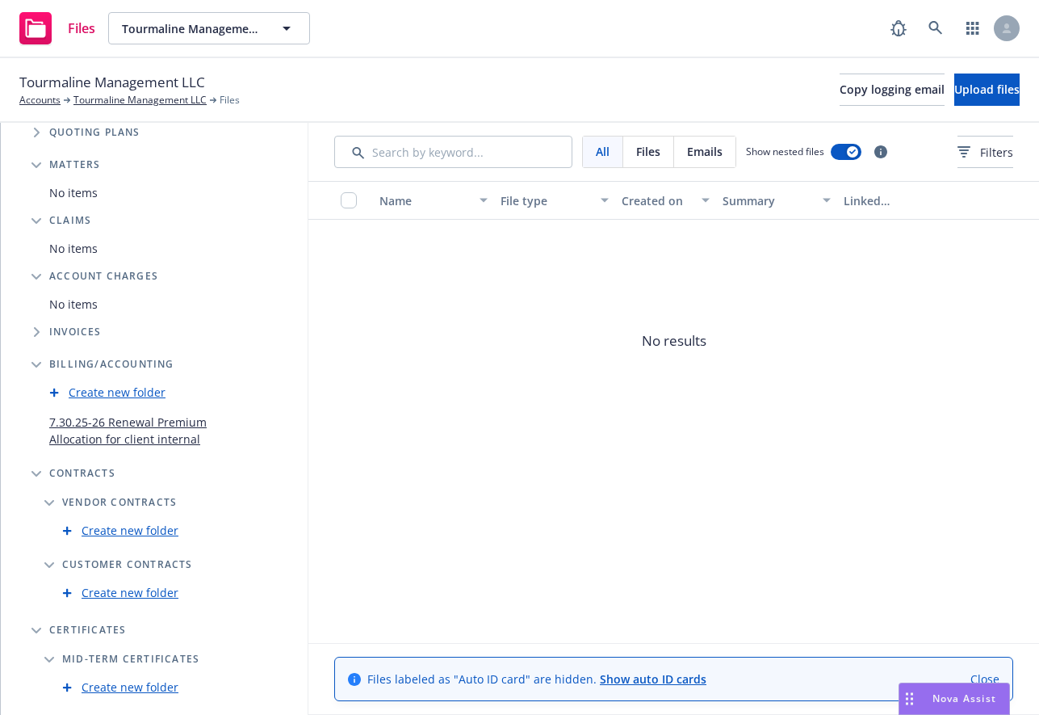
click at [37, 329] on icon "Tree Example" at bounding box center [37, 332] width 6 height 10
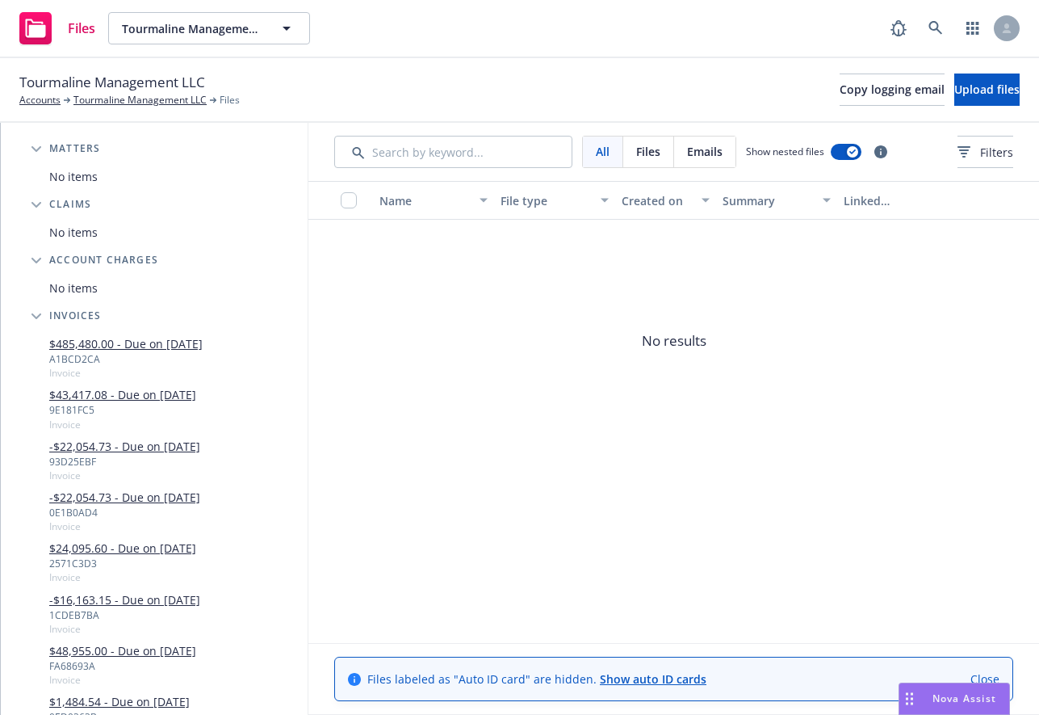
scroll to position [257, 0]
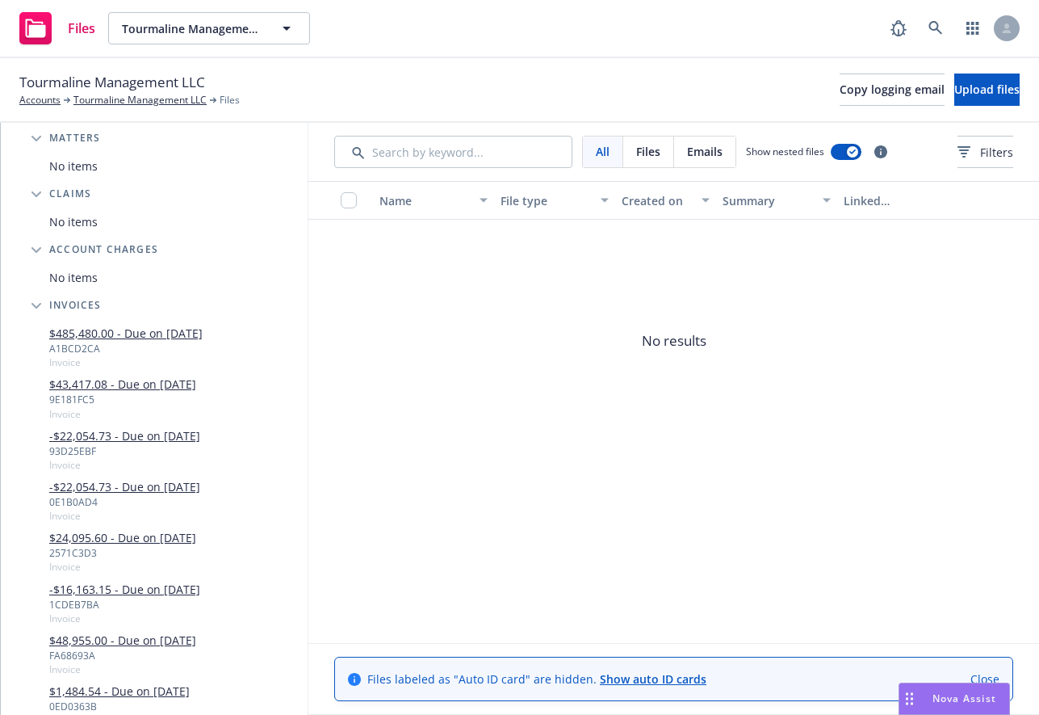
click at [241, 350] on div "$485,480.00 - Due on [DATE] A1BCD2CA Invoice" at bounding box center [170, 346] width 275 height 51
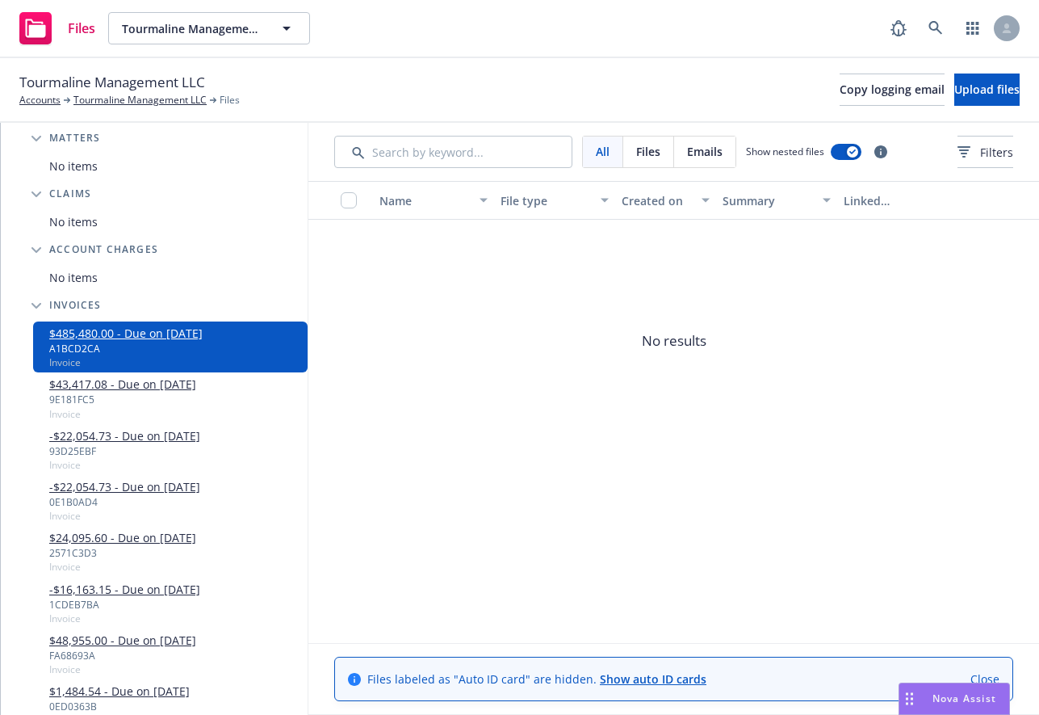
click at [245, 409] on div "$43,417.08 - Due on [DATE] 9E181FC5 Invoice" at bounding box center [170, 397] width 275 height 51
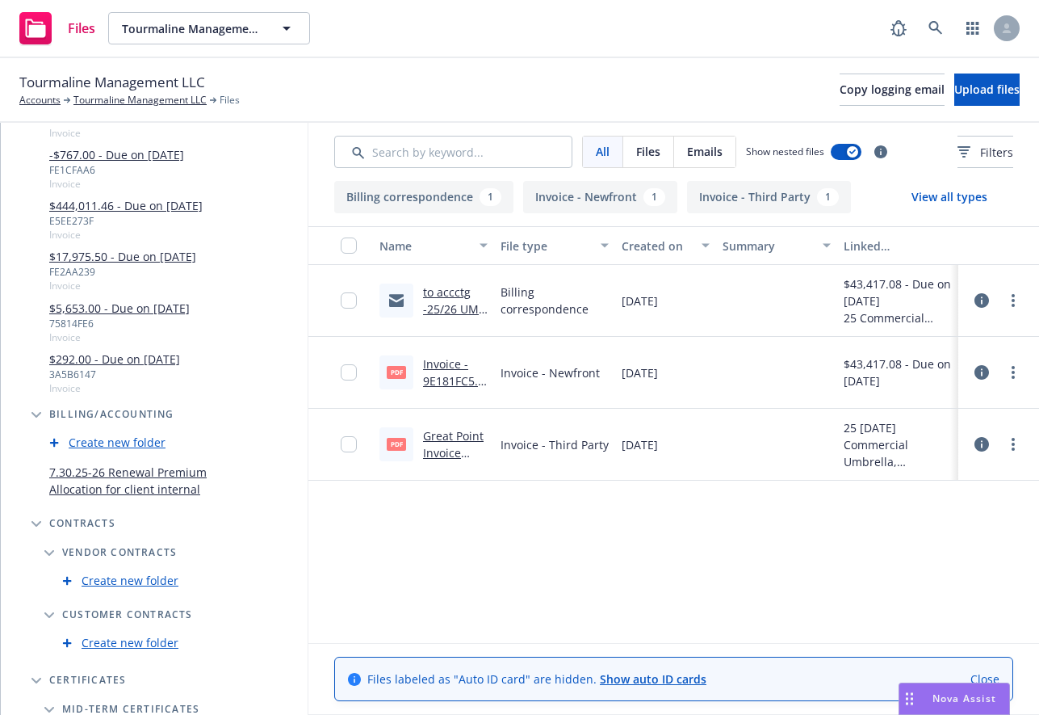
scroll to position [1533, 0]
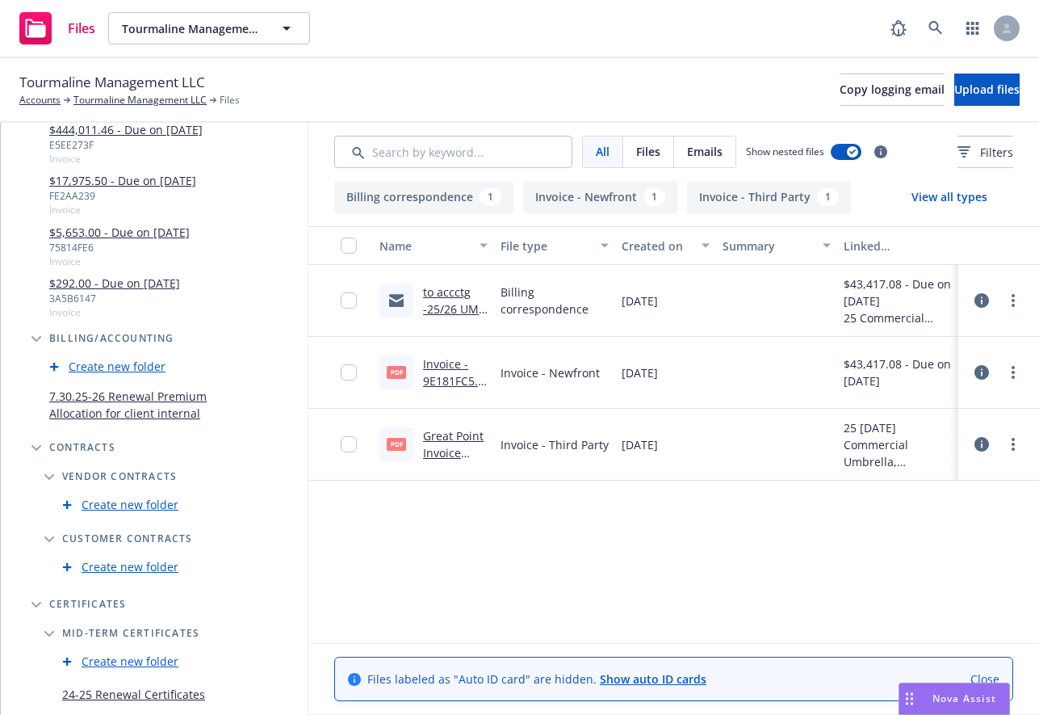
click at [217, 413] on link "7.30.25-26 Renewal Premium Allocation for client internal" at bounding box center [139, 405] width 181 height 34
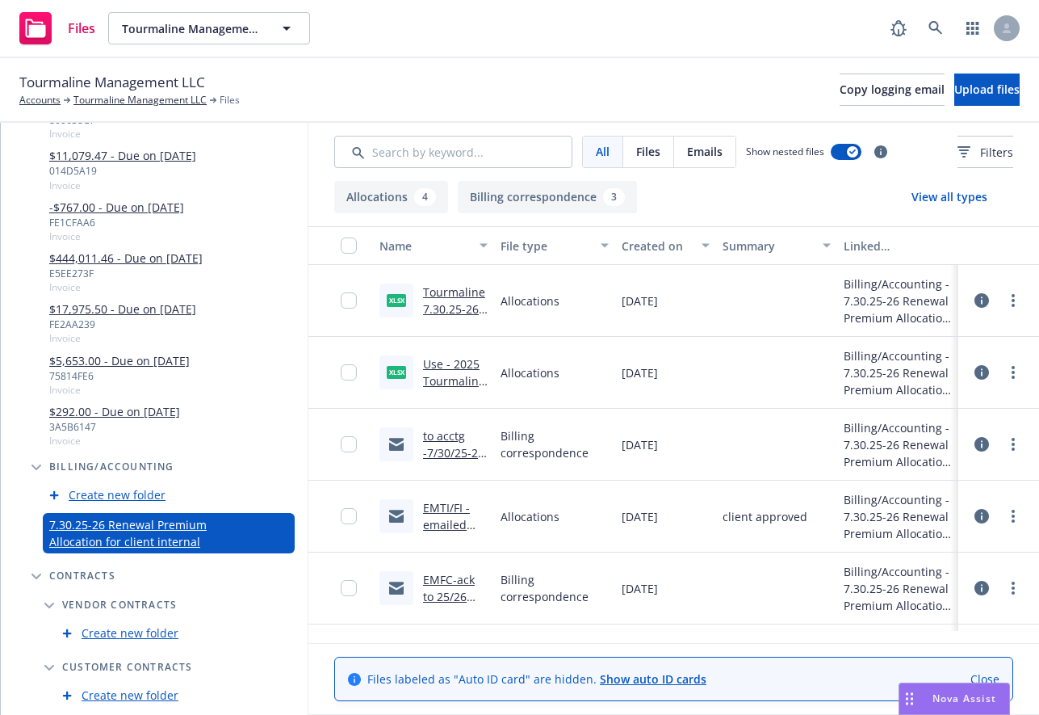
scroll to position [1373, 0]
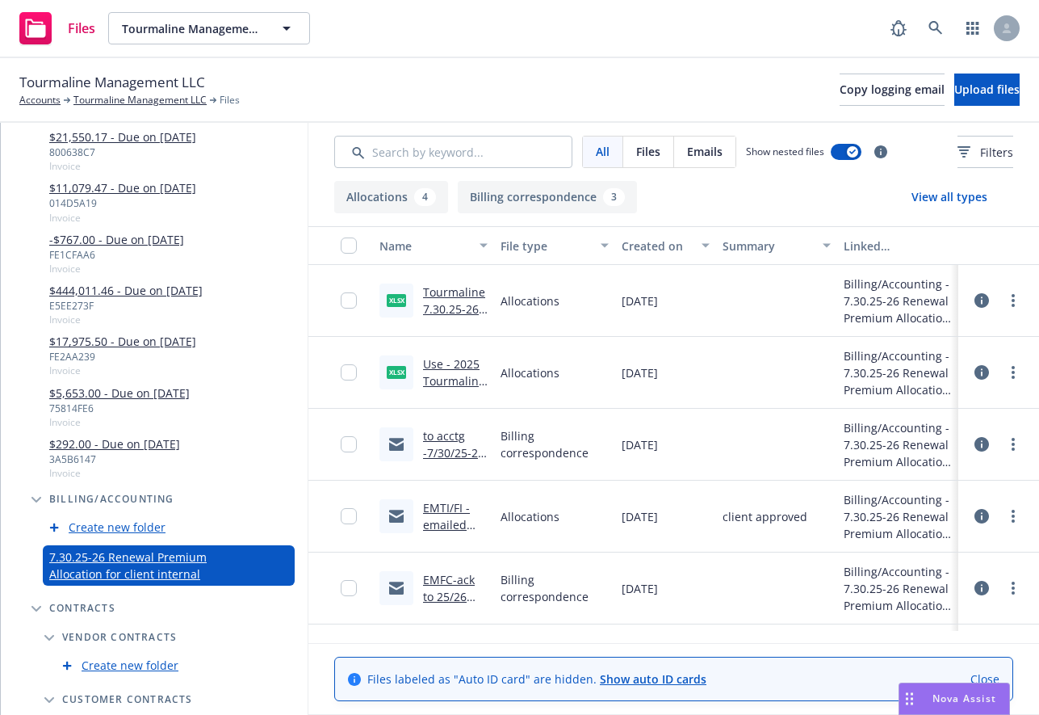
click at [224, 302] on div "$444,011.46 - Due on [DATE] E5EE273F Invoice" at bounding box center [170, 304] width 275 height 51
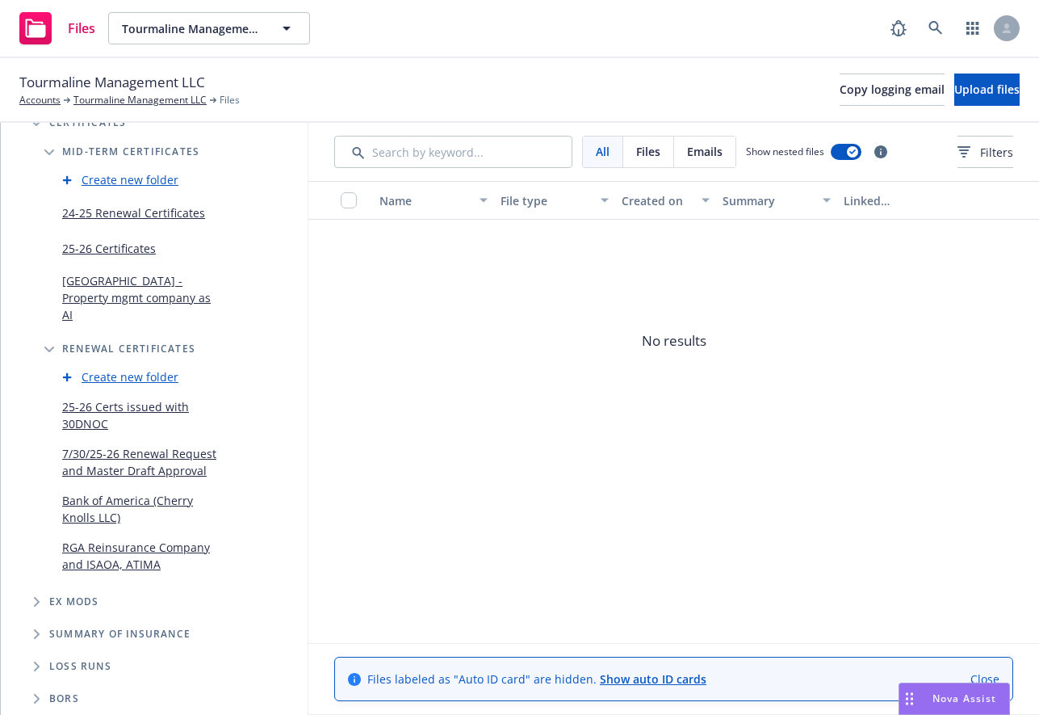
scroll to position [2032, 0]
click at [34, 602] on icon "Folder Tree Example" at bounding box center [37, 602] width 6 height 10
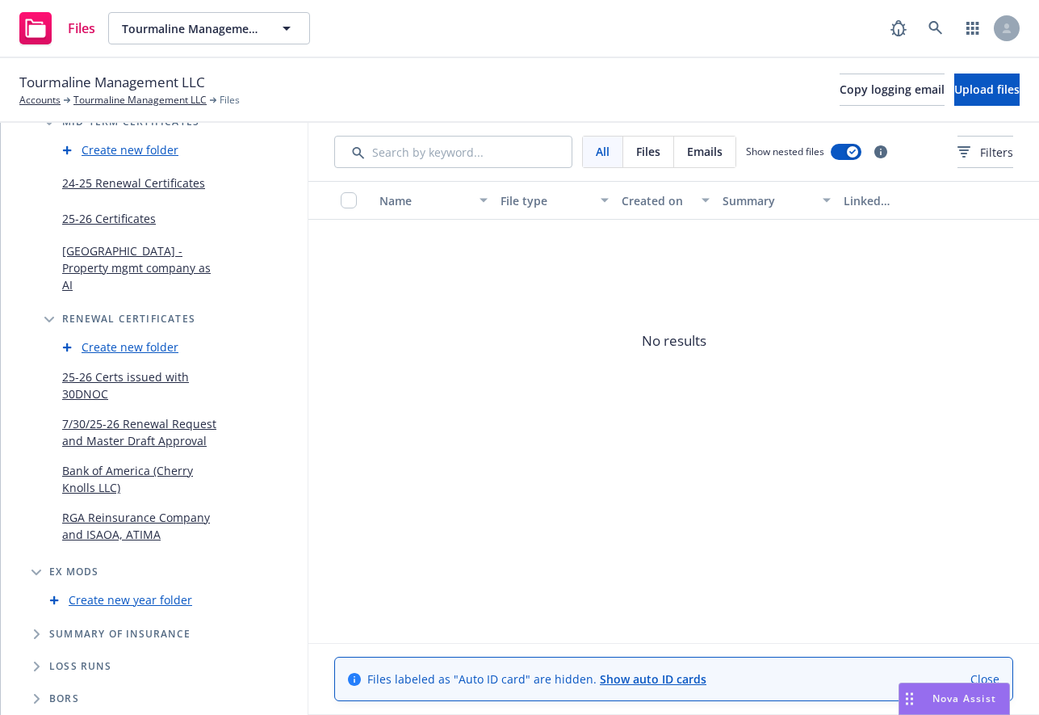
scroll to position [2062, 0]
click at [38, 626] on span "Folder Tree Example" at bounding box center [36, 634] width 26 height 26
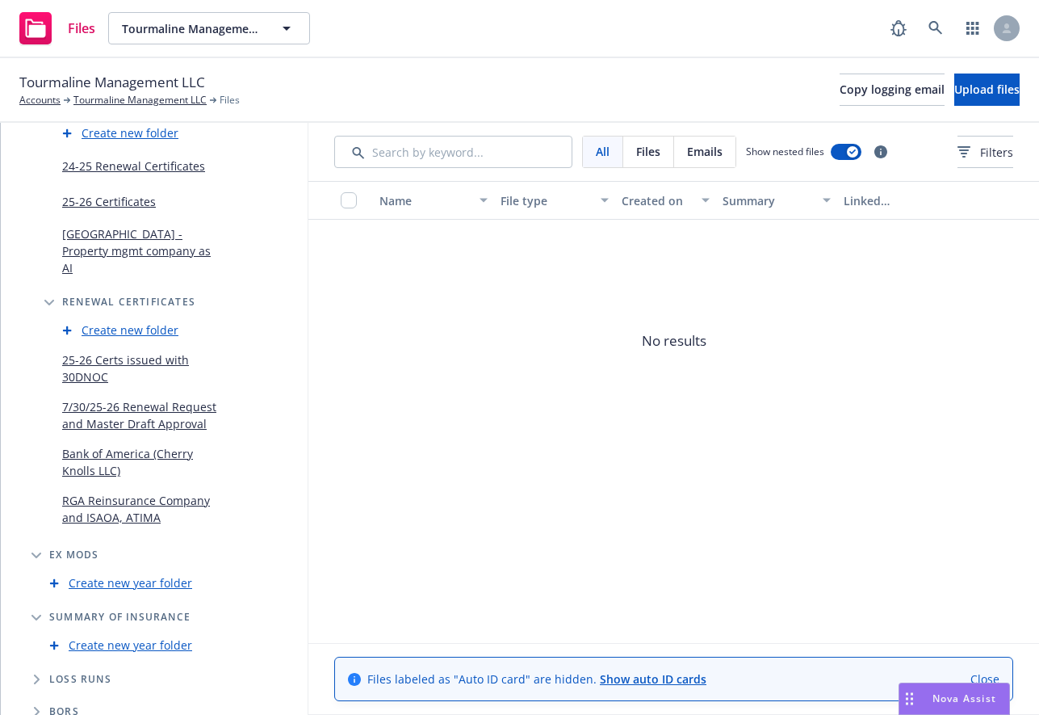
scroll to position [2091, 0]
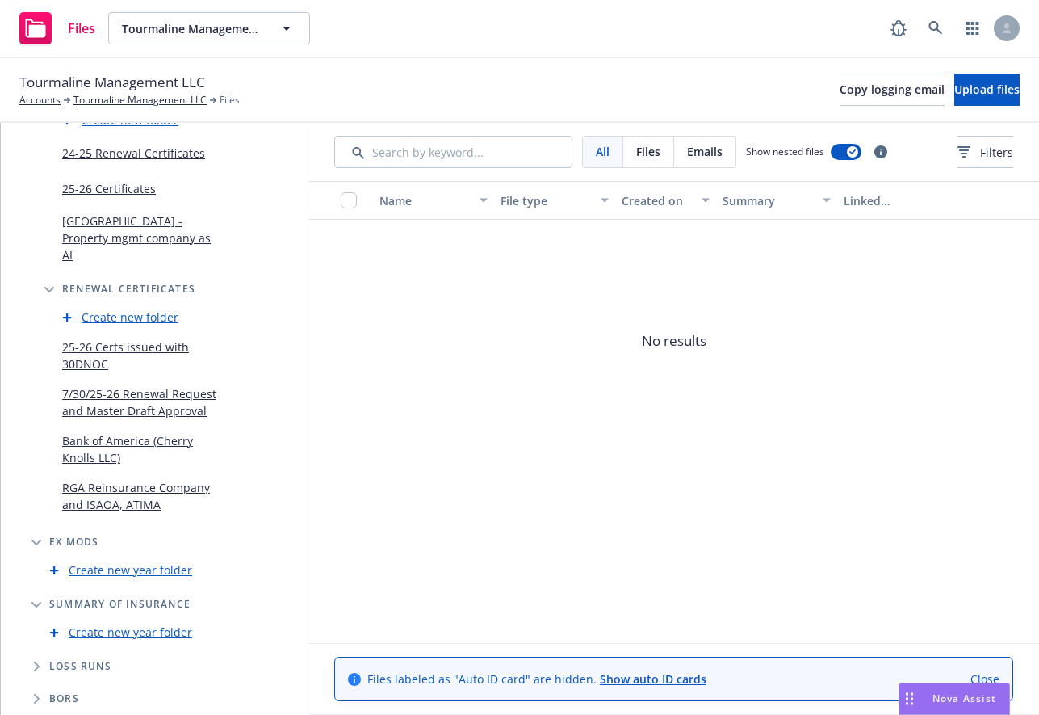
click at [43, 664] on span "Folder Tree Example" at bounding box center [36, 666] width 26 height 26
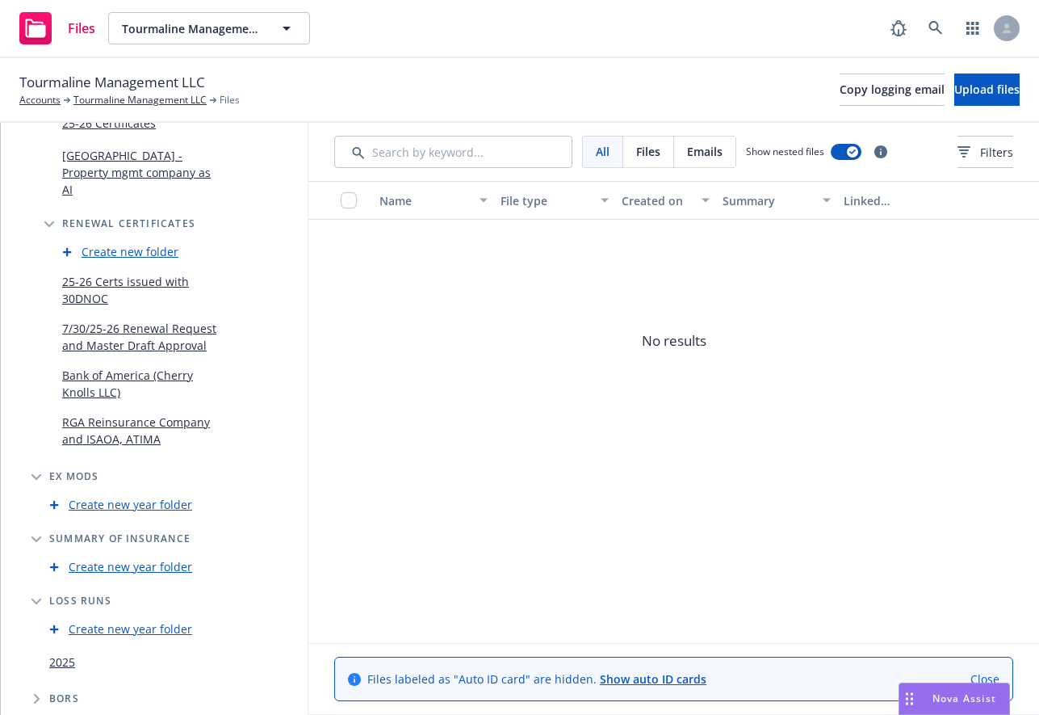
scroll to position [2157, 0]
click at [31, 692] on span "Folder Tree Example" at bounding box center [36, 699] width 26 height 26
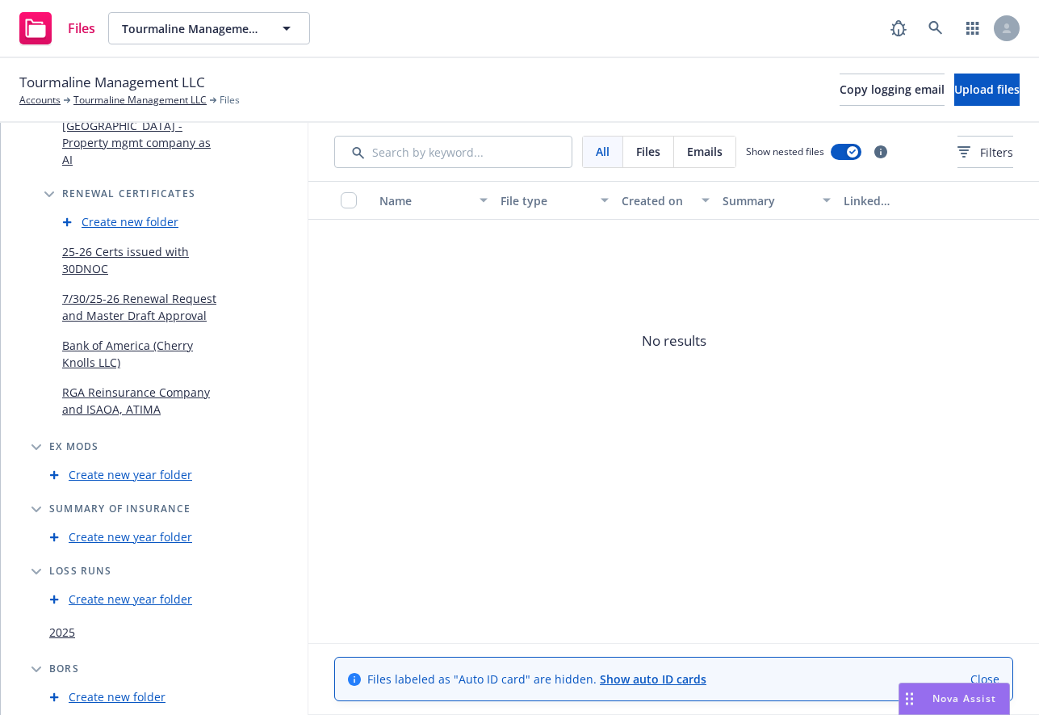
scroll to position [2187, 0]
click at [115, 632] on div "2025" at bounding box center [169, 631] width 252 height 29
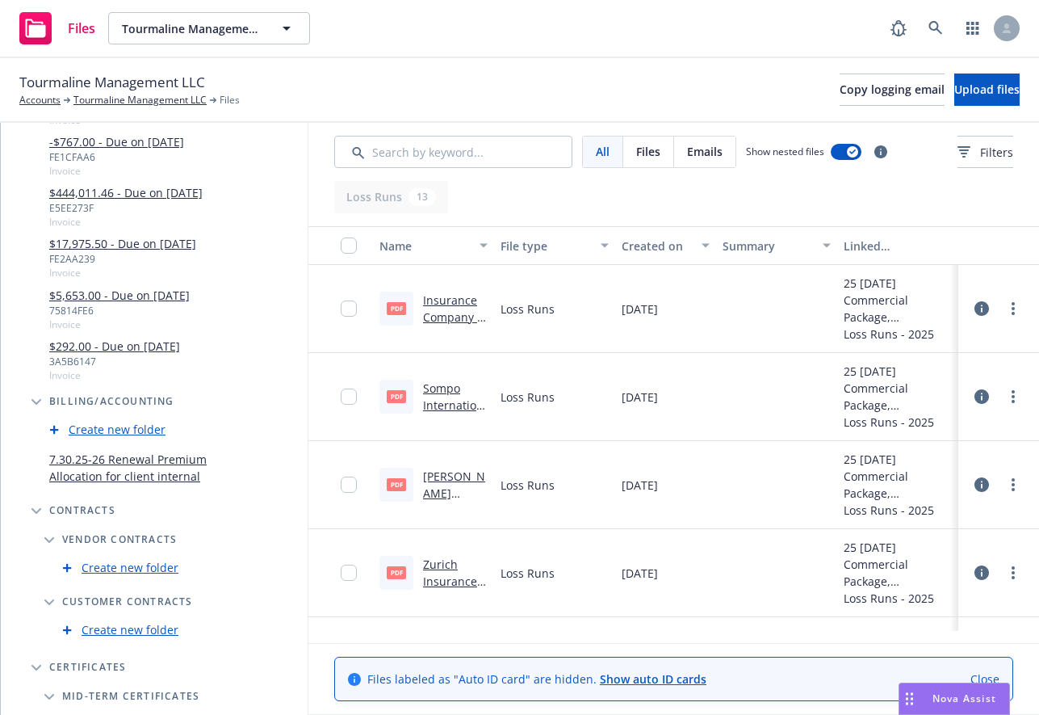
scroll to position [1470, 0]
click at [35, 402] on icon "Folder Tree Example" at bounding box center [36, 402] width 10 height 6
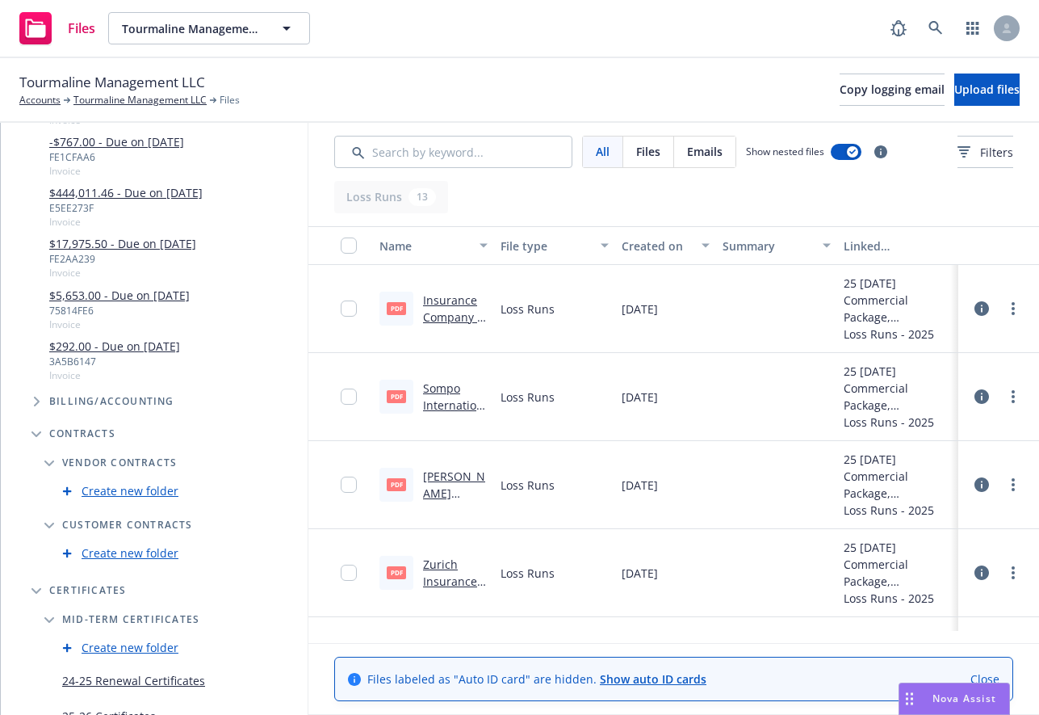
click at [33, 433] on icon "Folder Tree Example" at bounding box center [36, 434] width 10 height 6
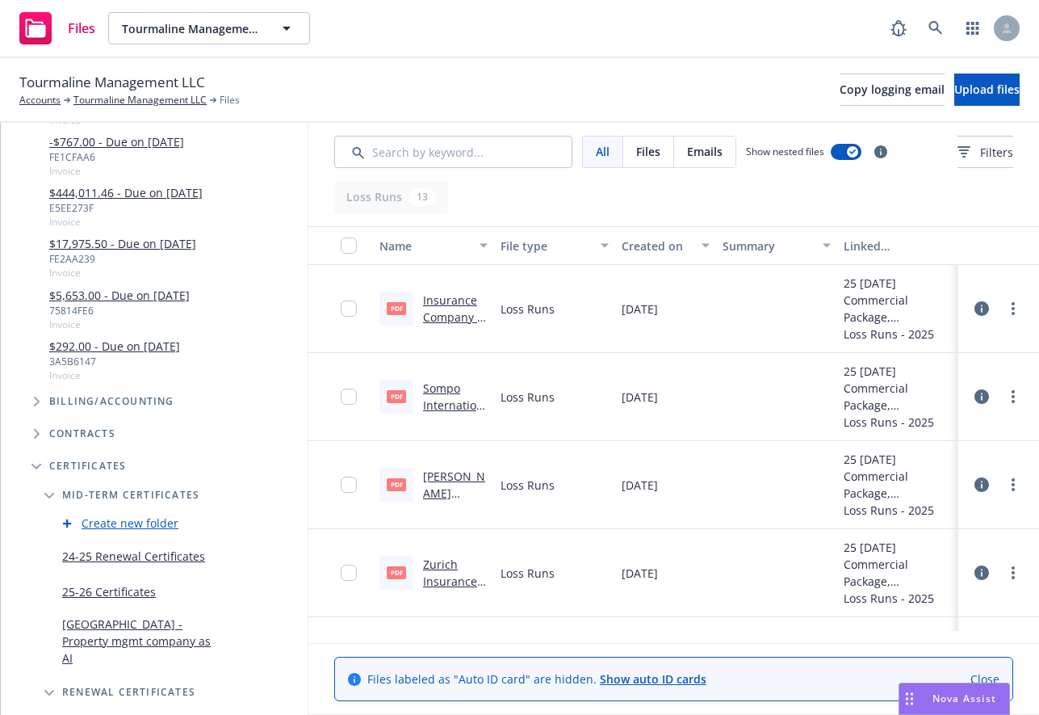
click at [35, 464] on icon "Folder Tree Example" at bounding box center [36, 467] width 10 height 6
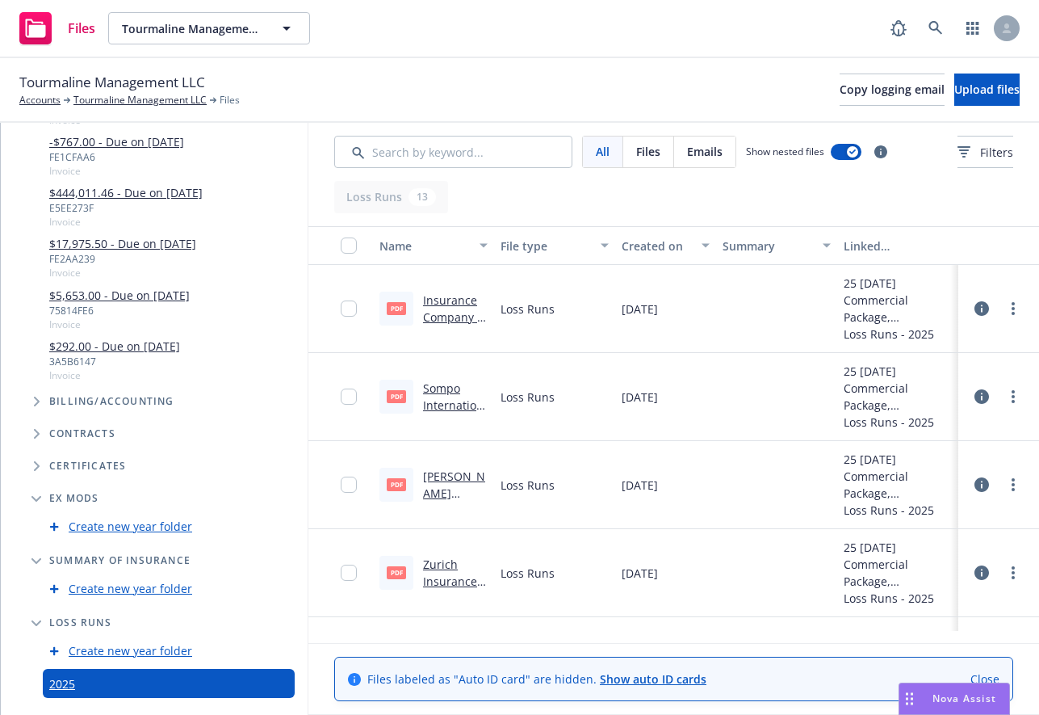
click at [34, 491] on span "Folder Tree Example" at bounding box center [36, 498] width 26 height 26
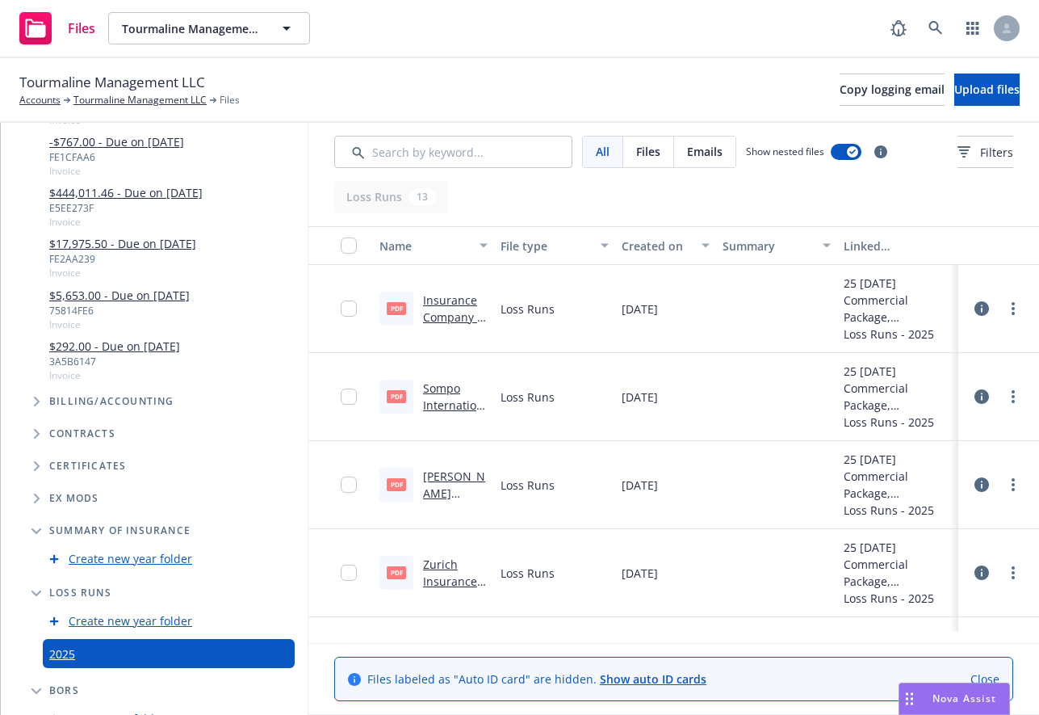
click at [36, 526] on span "Folder Tree Example" at bounding box center [36, 531] width 26 height 26
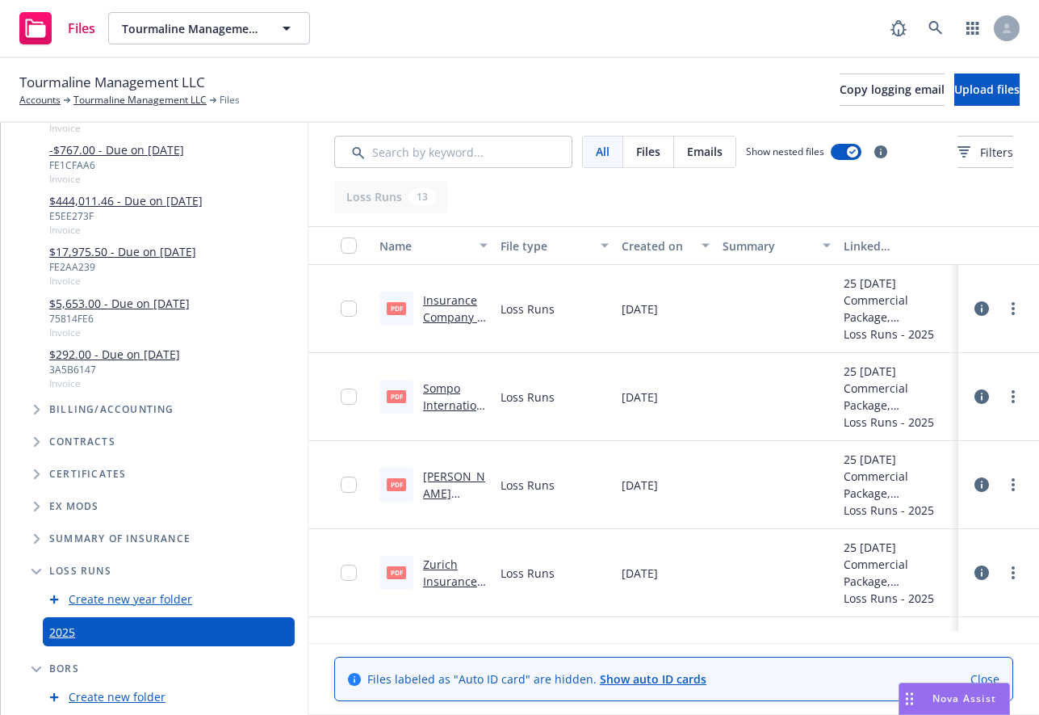
click at [35, 568] on icon "Folder Tree Example" at bounding box center [36, 571] width 10 height 6
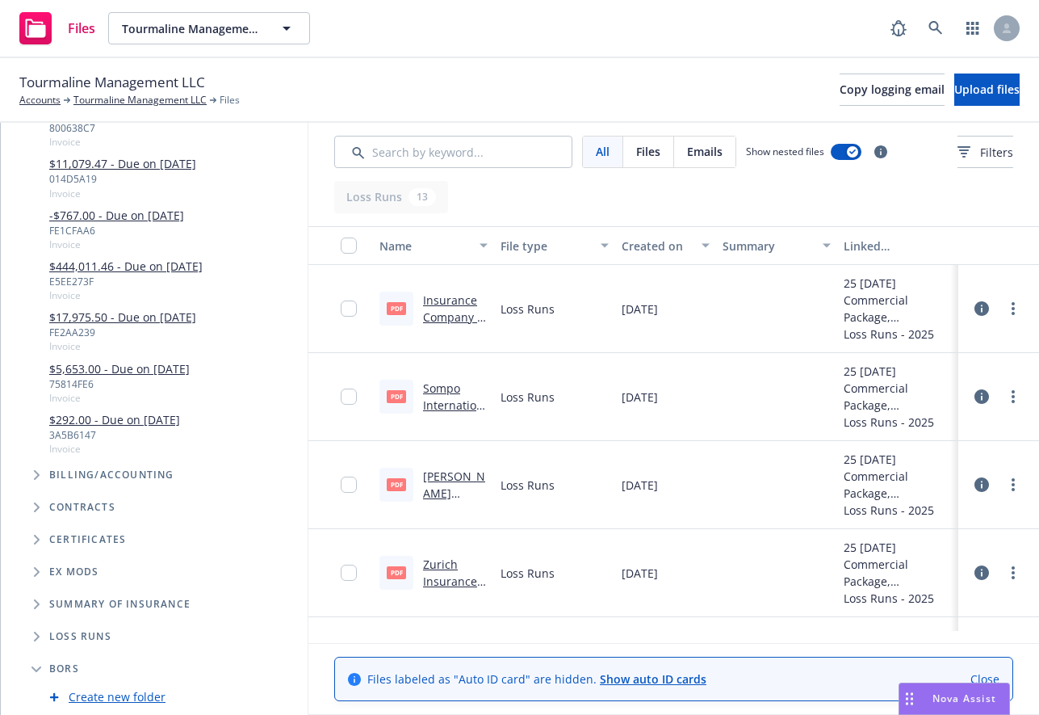
click at [33, 666] on icon "Folder Tree Example" at bounding box center [36, 669] width 10 height 6
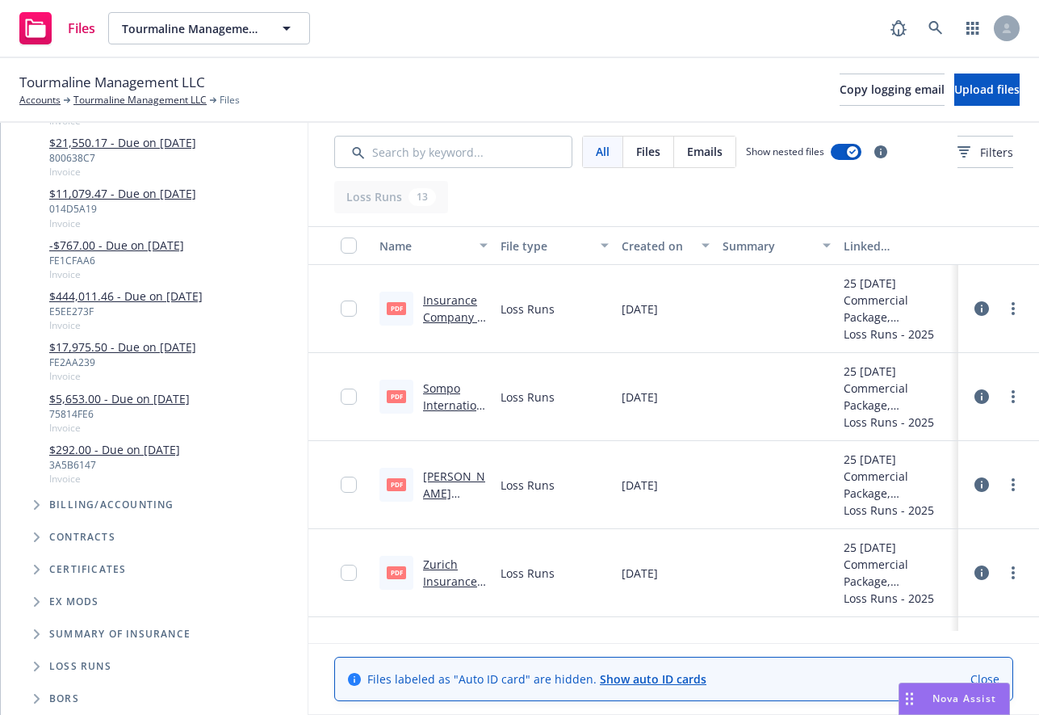
click at [39, 500] on icon "Folder Tree Example" at bounding box center [37, 505] width 6 height 10
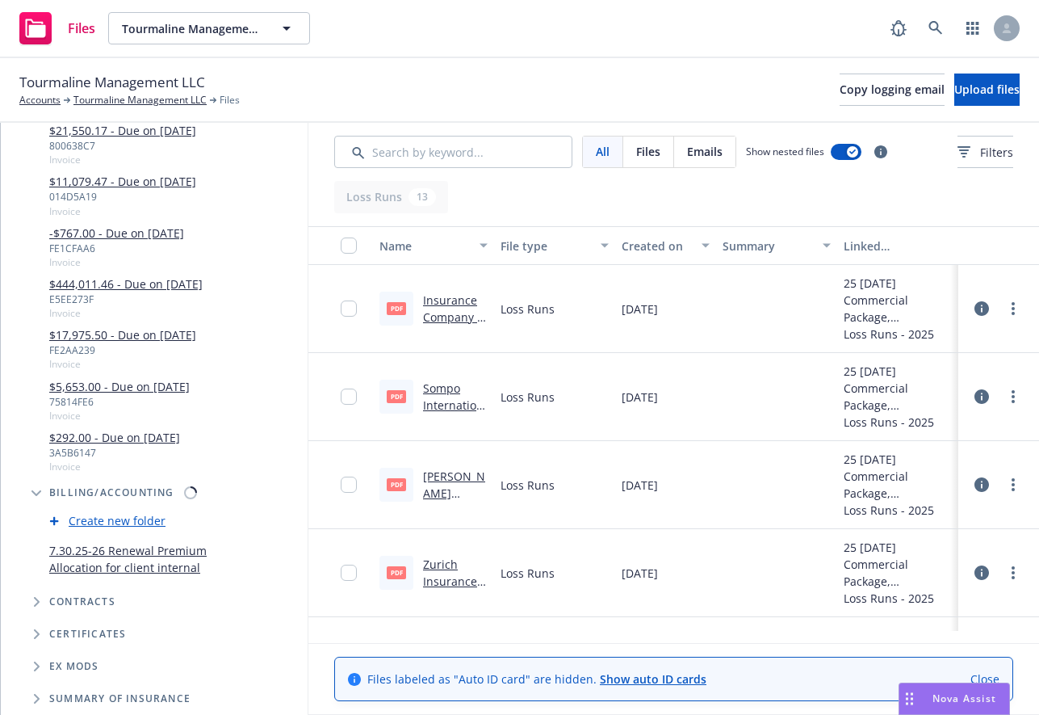
click at [39, 490] on icon "Folder Tree Example" at bounding box center [36, 493] width 10 height 6
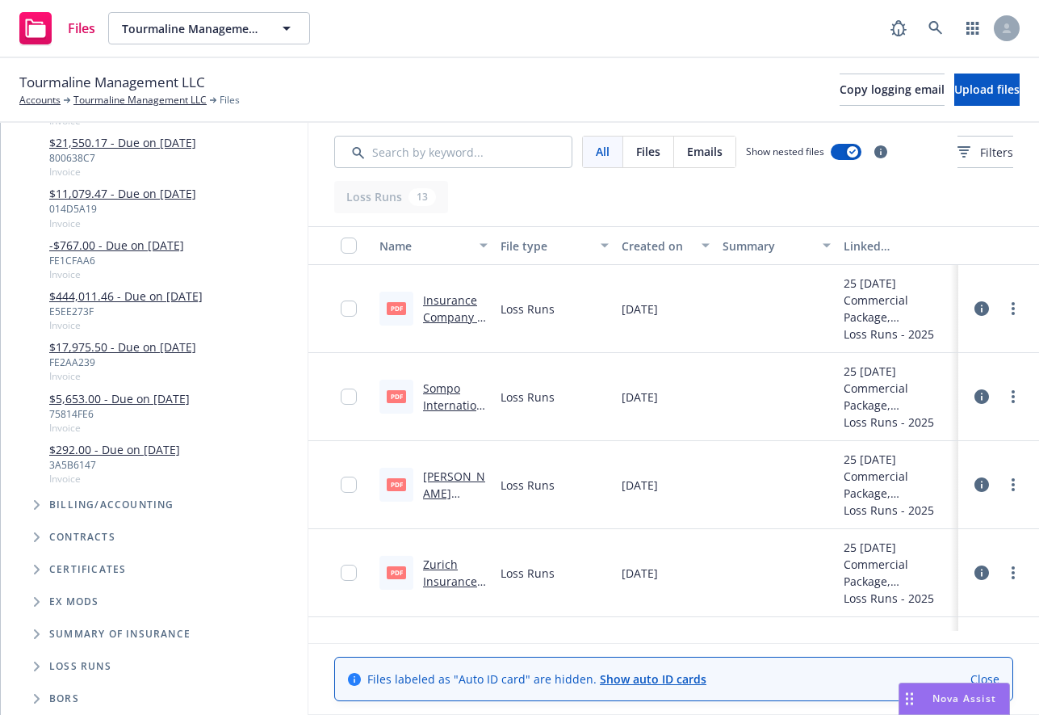
click at [35, 500] on icon "Folder Tree Example" at bounding box center [37, 505] width 6 height 10
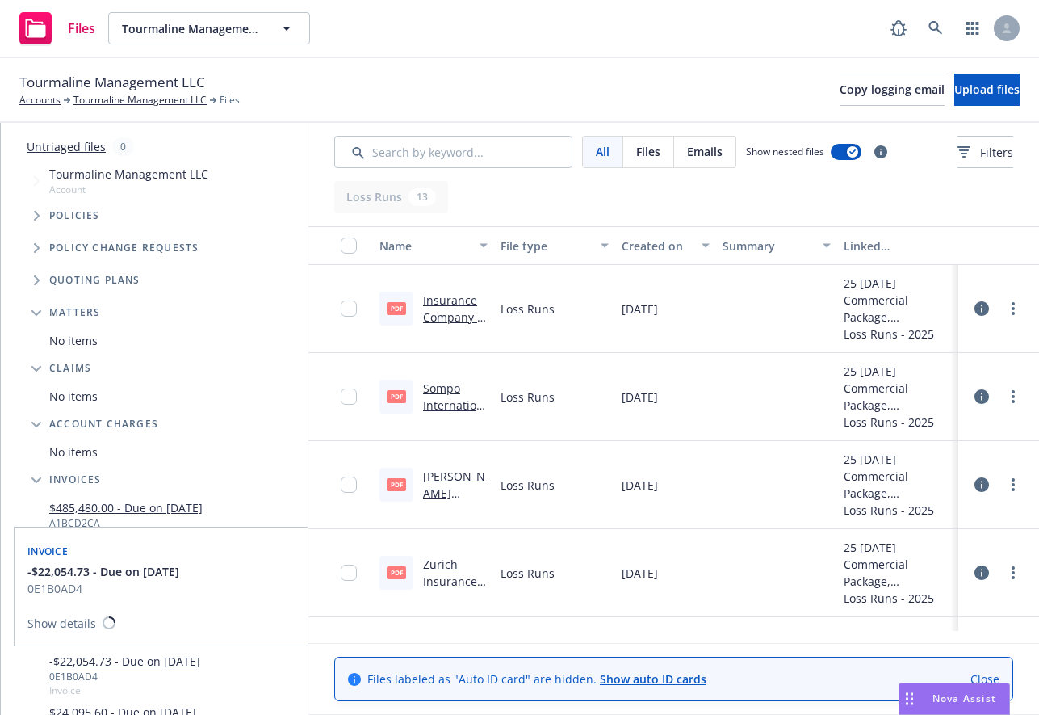
scroll to position [15, 0]
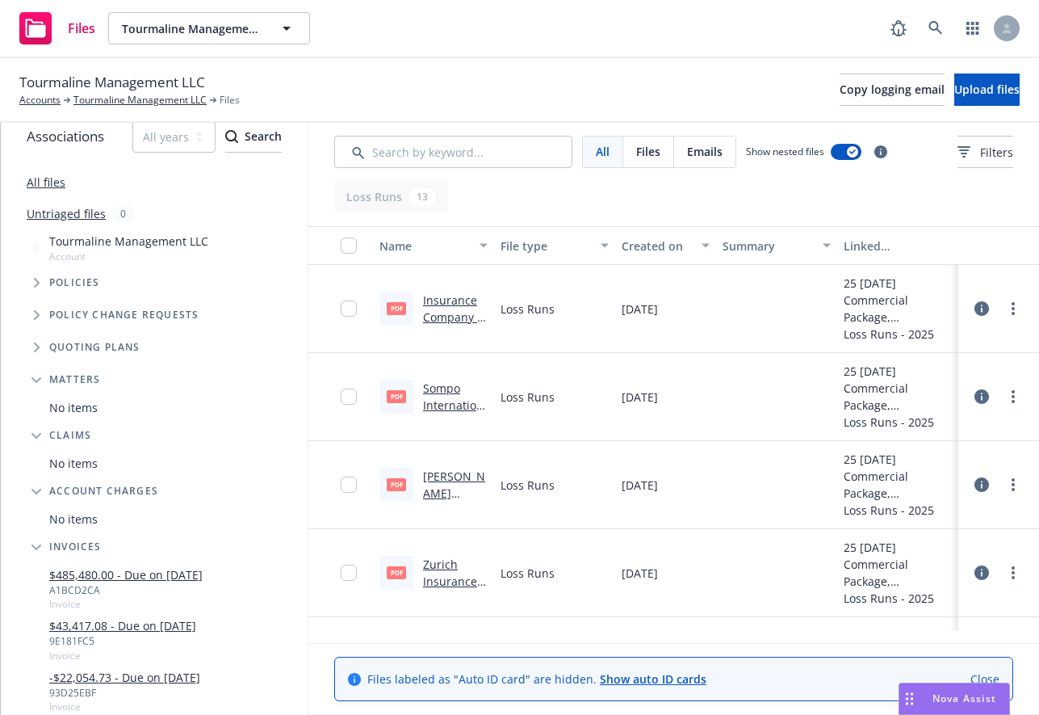
click at [37, 282] on icon "Tree Example" at bounding box center [37, 283] width 6 height 10
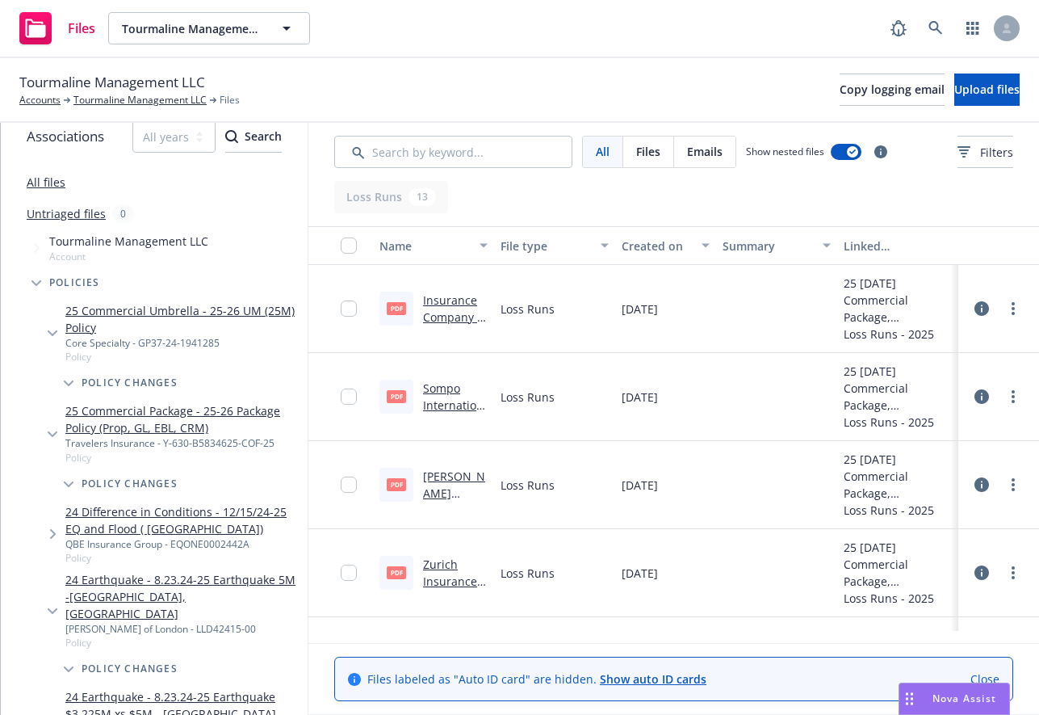
click at [38, 281] on icon "Tree Example" at bounding box center [36, 283] width 10 height 6
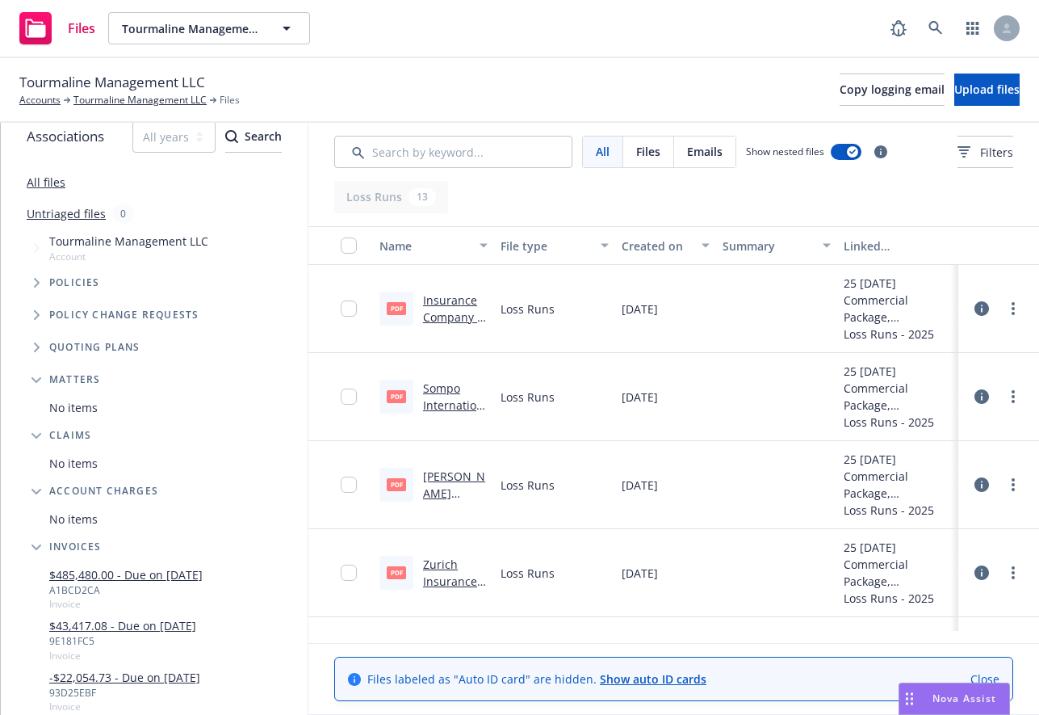
click at [38, 281] on icon "Tree Example" at bounding box center [37, 283] width 6 height 10
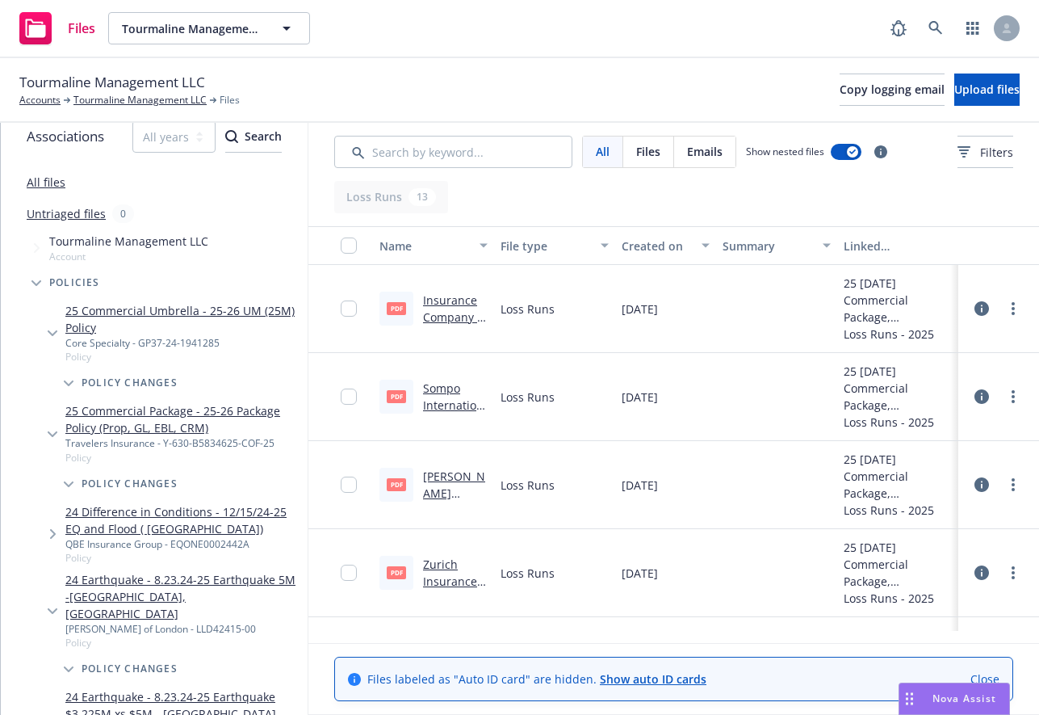
click at [35, 283] on icon "Tree Example" at bounding box center [36, 283] width 10 height 6
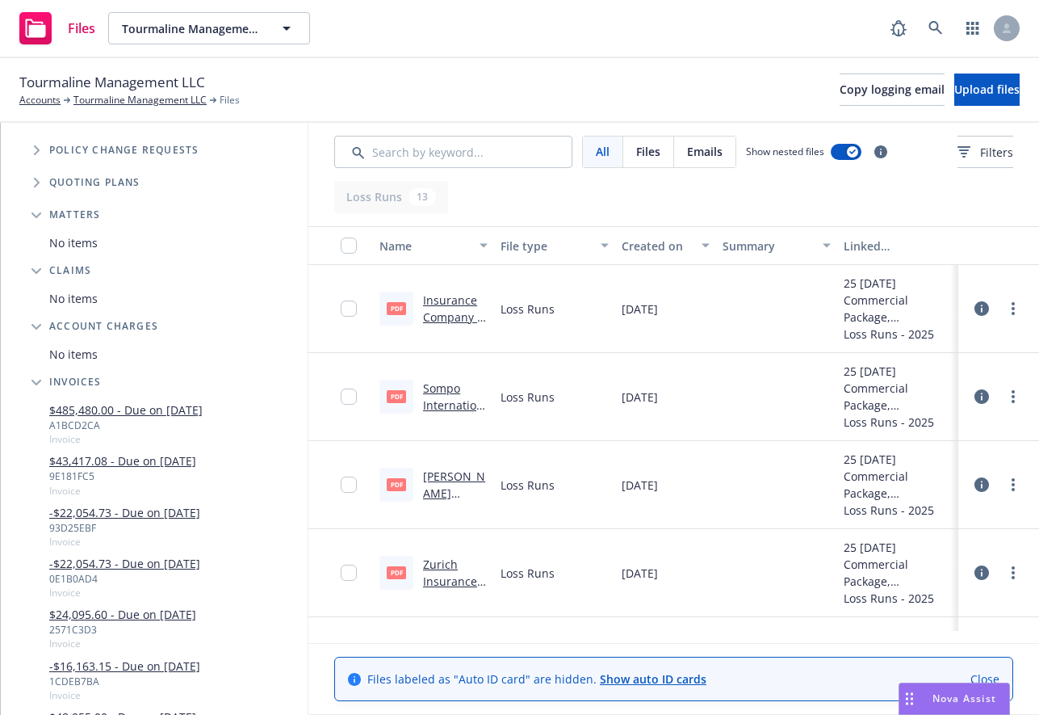
click at [38, 384] on icon "Tree Example" at bounding box center [36, 383] width 10 height 6
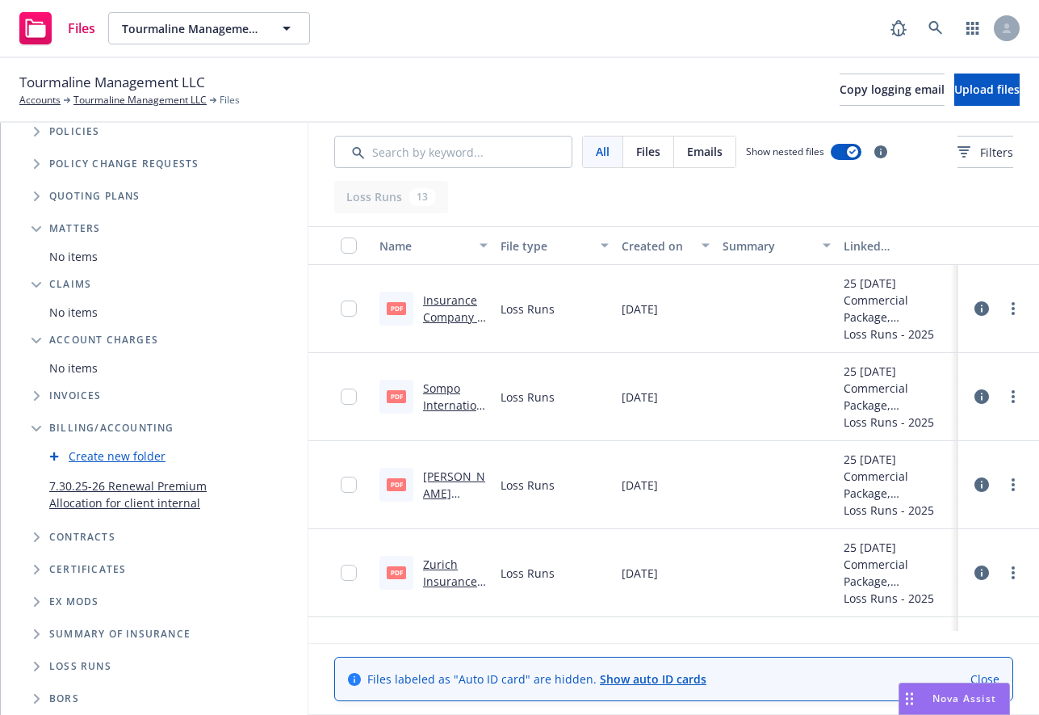
click at [36, 391] on icon "Tree Example" at bounding box center [37, 396] width 6 height 10
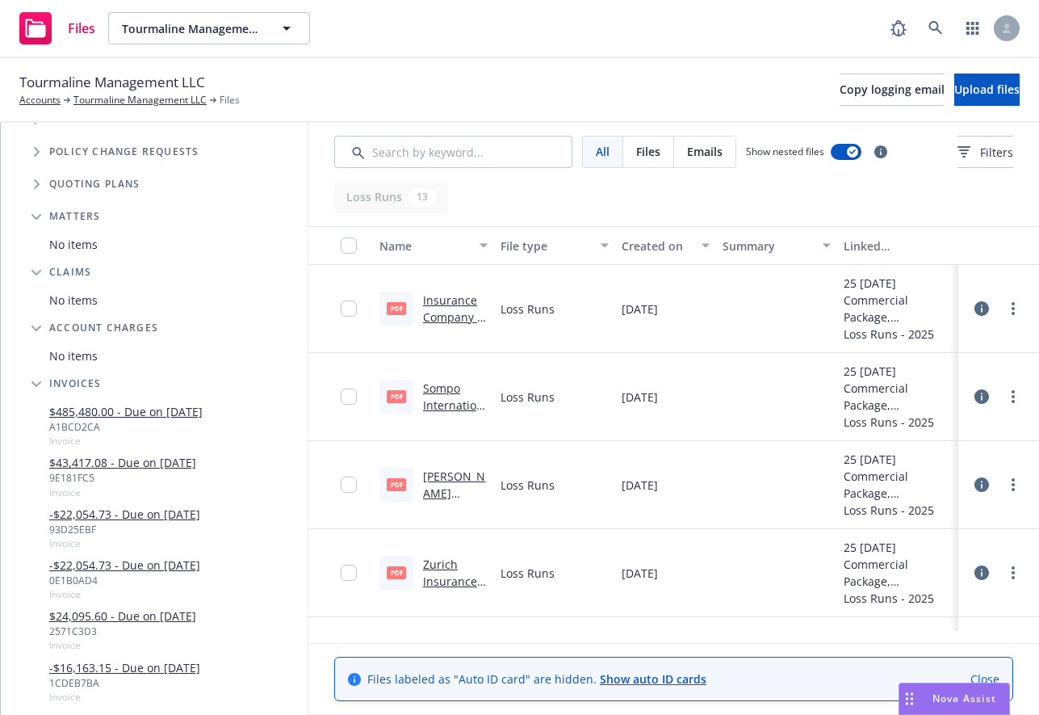
click at [236, 422] on div "$485,480.00 - Due on [DATE] A1BCD2CA Invoice" at bounding box center [170, 425] width 275 height 51
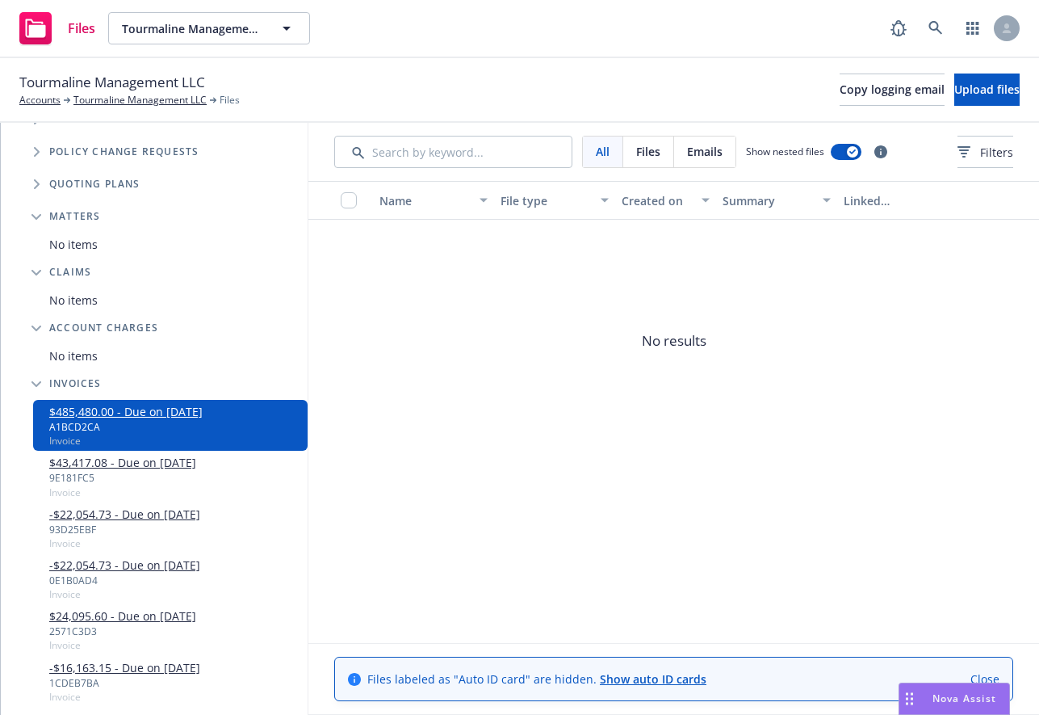
click at [40, 386] on icon "Tree Example" at bounding box center [36, 384] width 10 height 6
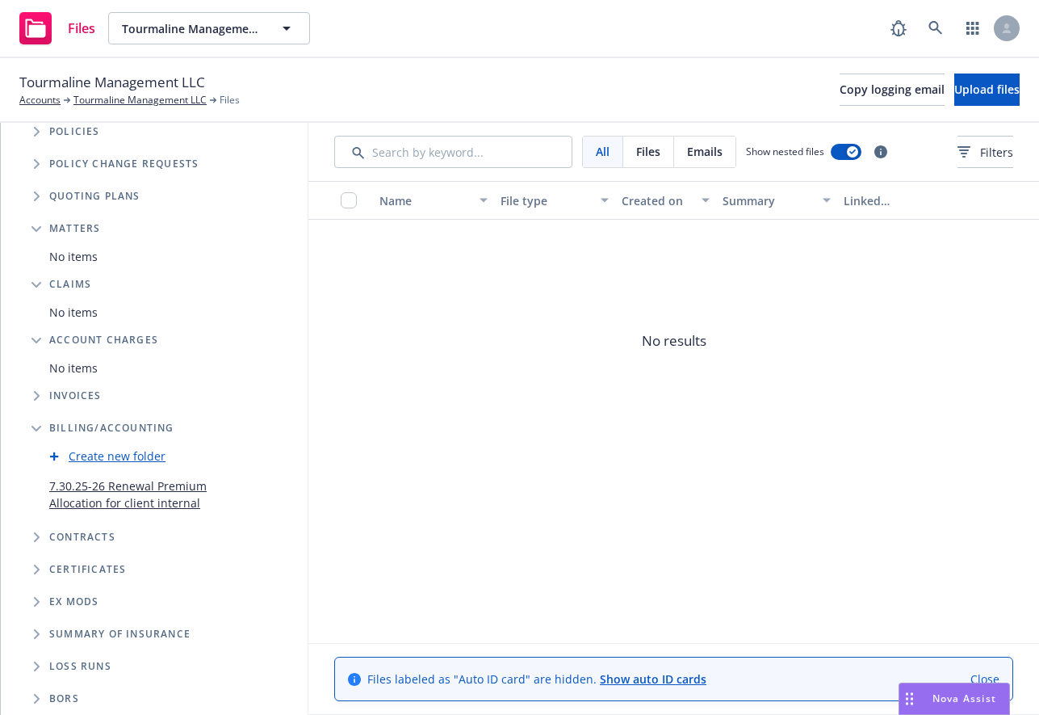
click at [33, 430] on icon "Folder Tree Example" at bounding box center [36, 429] width 10 height 6
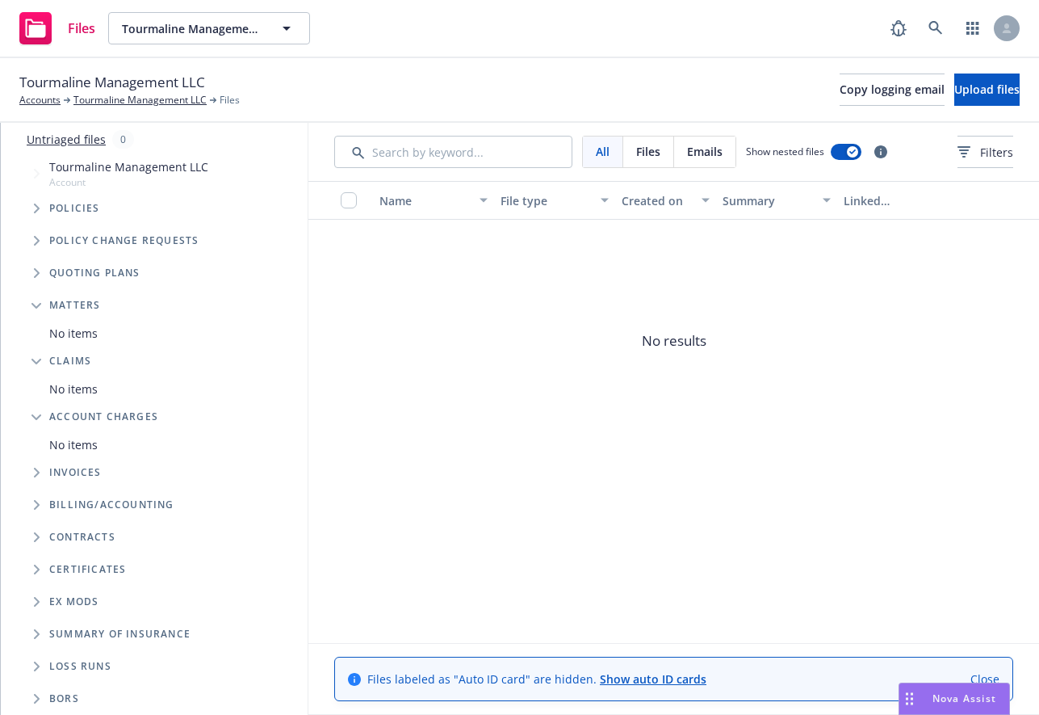
scroll to position [90, 0]
click at [35, 504] on icon "Folder Tree Example" at bounding box center [37, 505] width 6 height 10
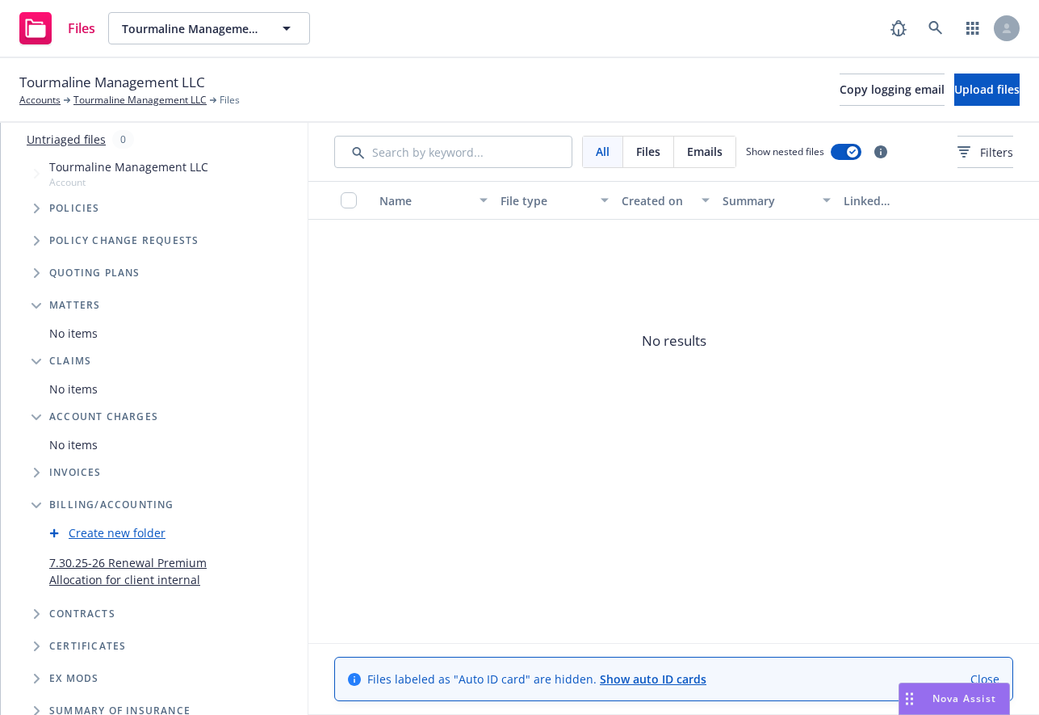
click at [36, 475] on icon "Tree Example" at bounding box center [37, 473] width 6 height 10
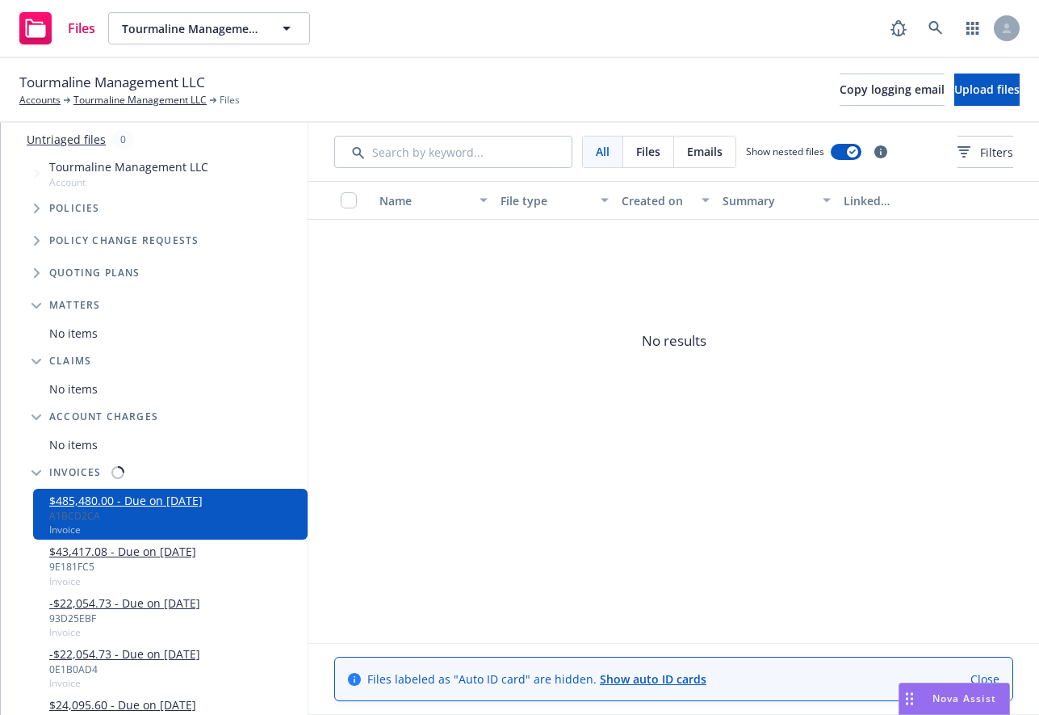
click at [35, 475] on icon "Tree Example" at bounding box center [36, 473] width 10 height 6
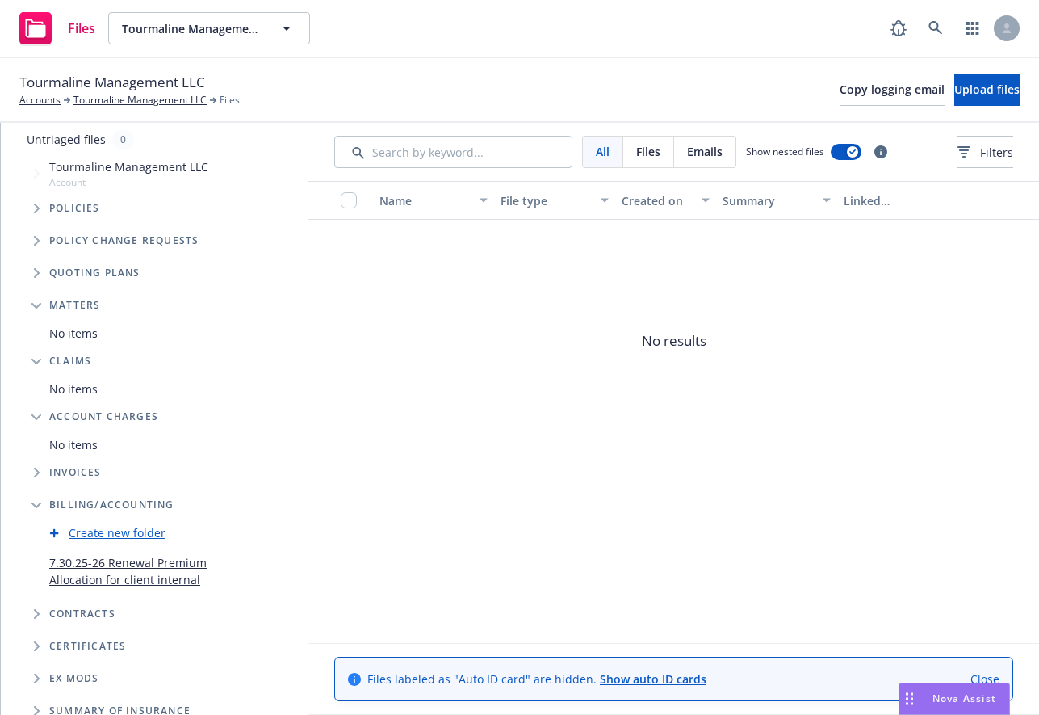
click at [34, 474] on icon "Tree Example" at bounding box center [37, 473] width 6 height 10
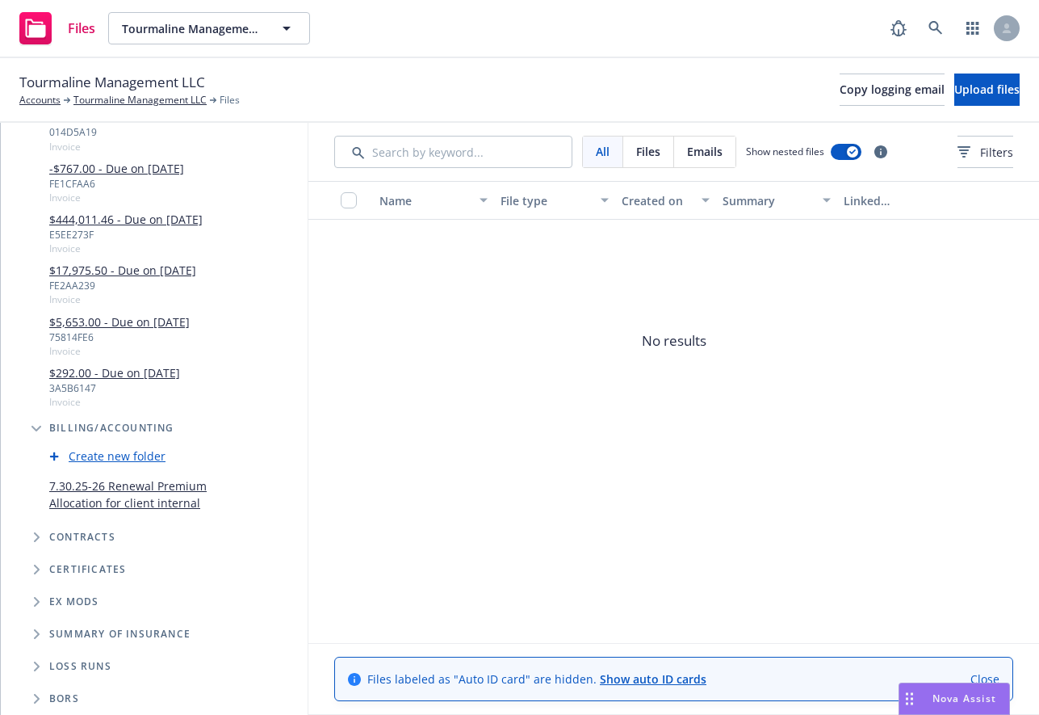
click at [38, 426] on icon "Folder Tree Example" at bounding box center [36, 429] width 10 height 6
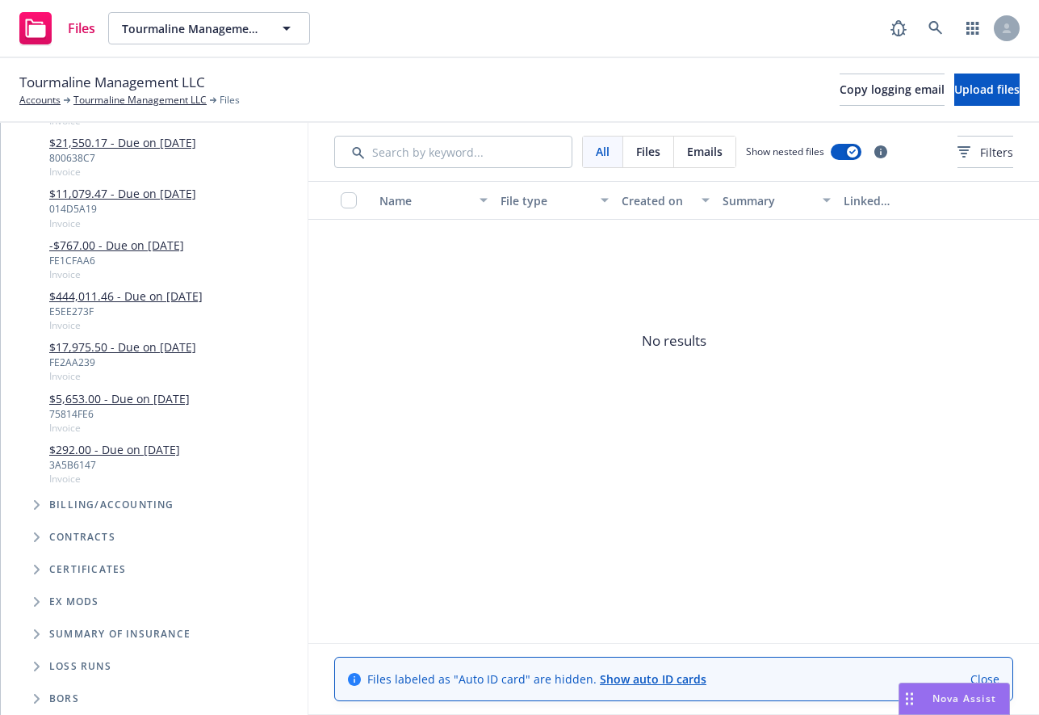
scroll to position [1367, 0]
click at [37, 503] on icon "Folder Tree Example" at bounding box center [37, 505] width 6 height 10
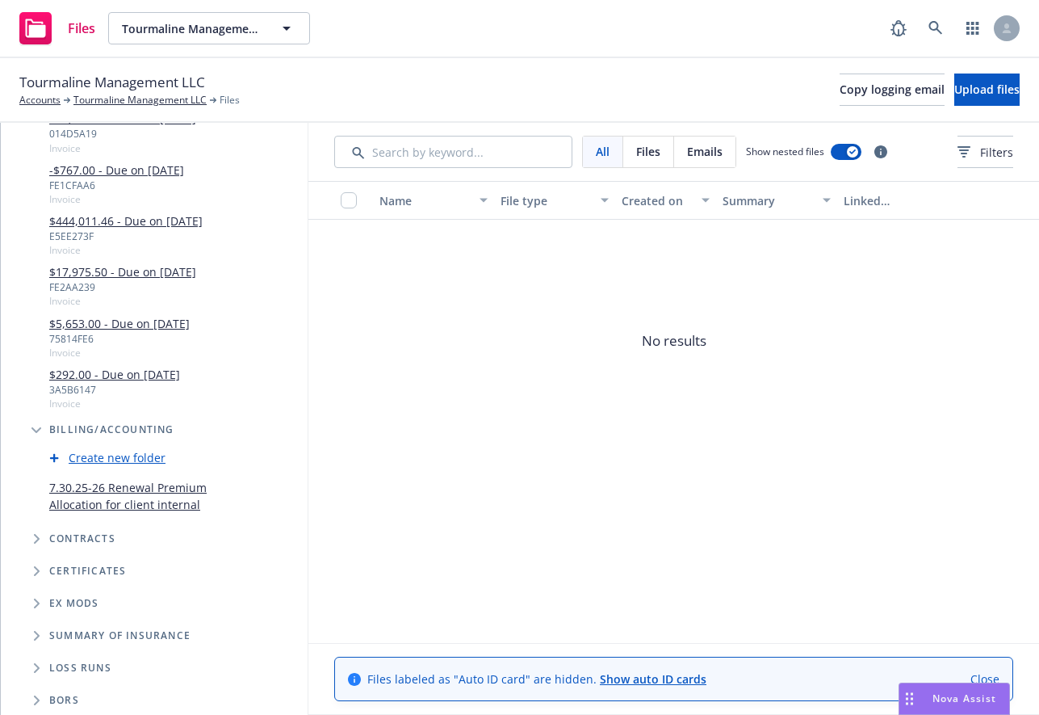
scroll to position [1444, 0]
